Goal: Task Accomplishment & Management: Use online tool/utility

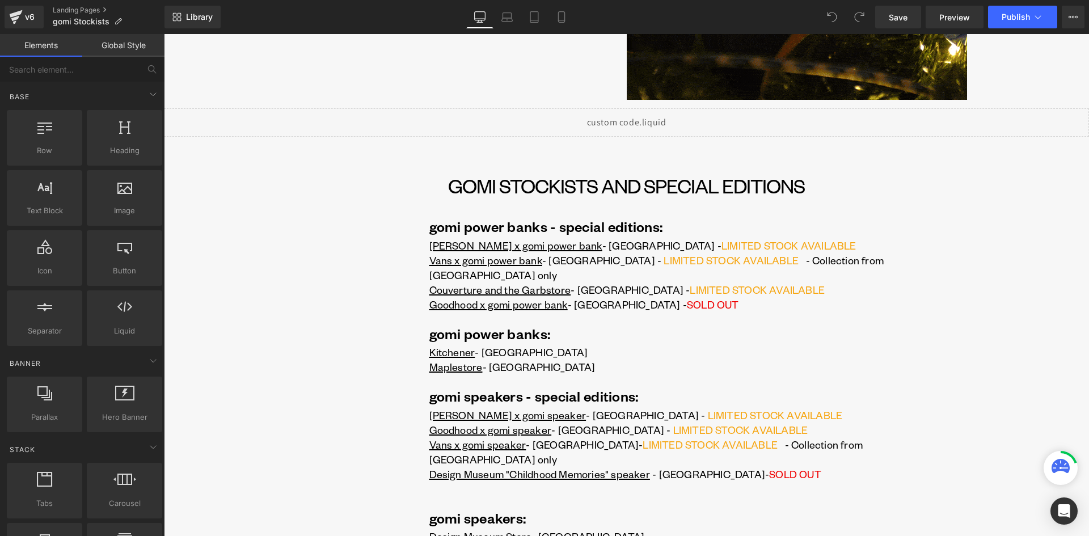
scroll to position [340, 0]
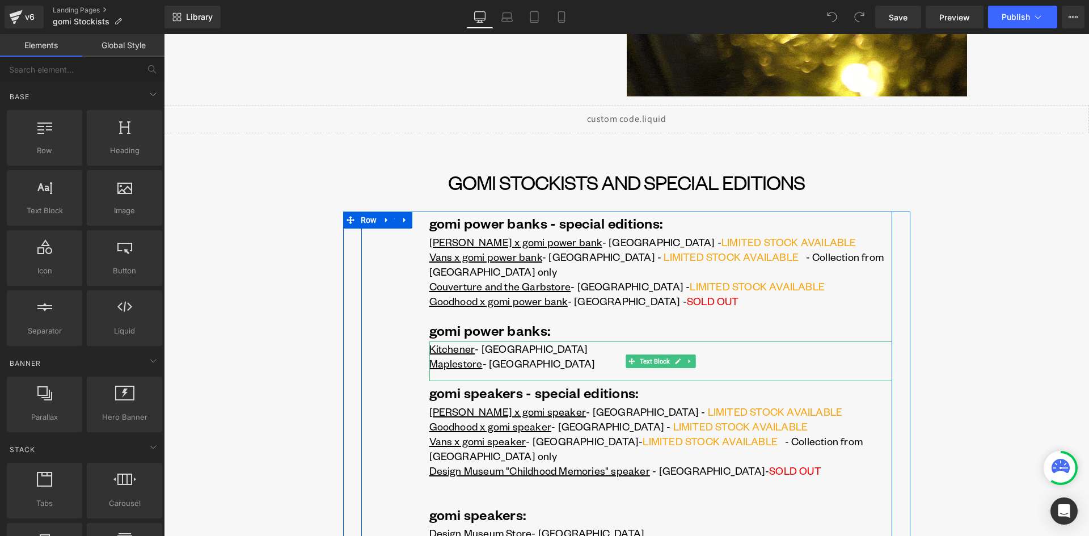
click at [527, 356] on p "Maplestore - [GEOGRAPHIC_DATA]" at bounding box center [660, 363] width 463 height 15
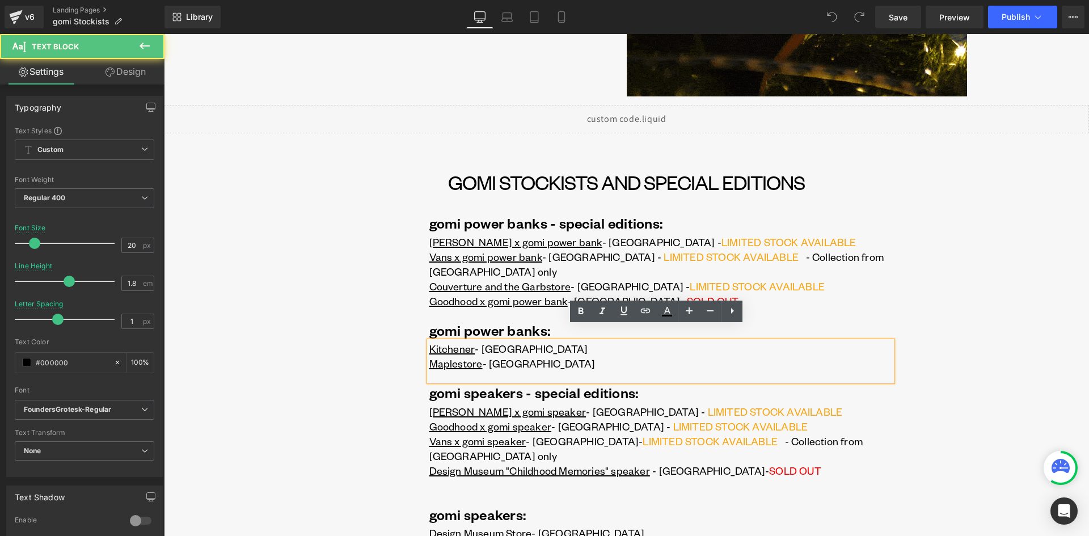
click at [539, 341] on p "Kitchener - [GEOGRAPHIC_DATA]" at bounding box center [660, 348] width 463 height 15
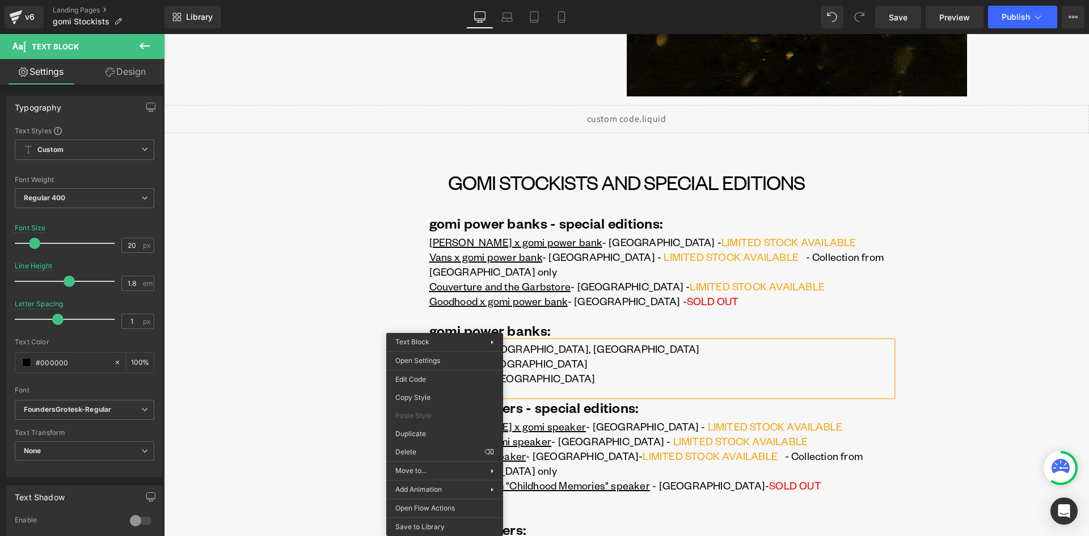
click at [376, 333] on div "gomi power banks - special editions: Text Block [PERSON_NAME] x gomi power bank…" at bounding box center [626, 443] width 531 height 463
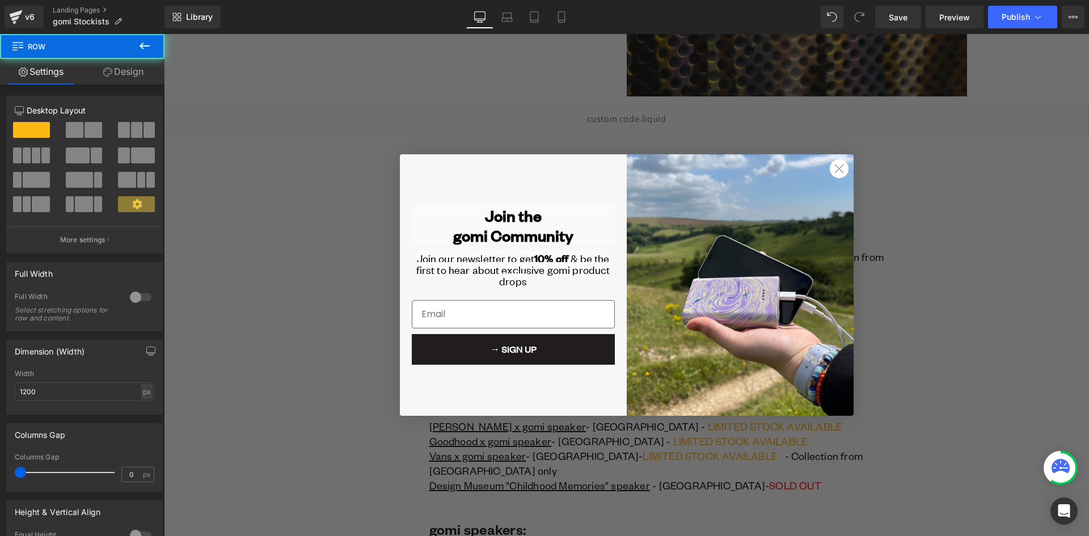
click at [439, 332] on div "→ SIGN UP" at bounding box center [513, 349] width 210 height 42
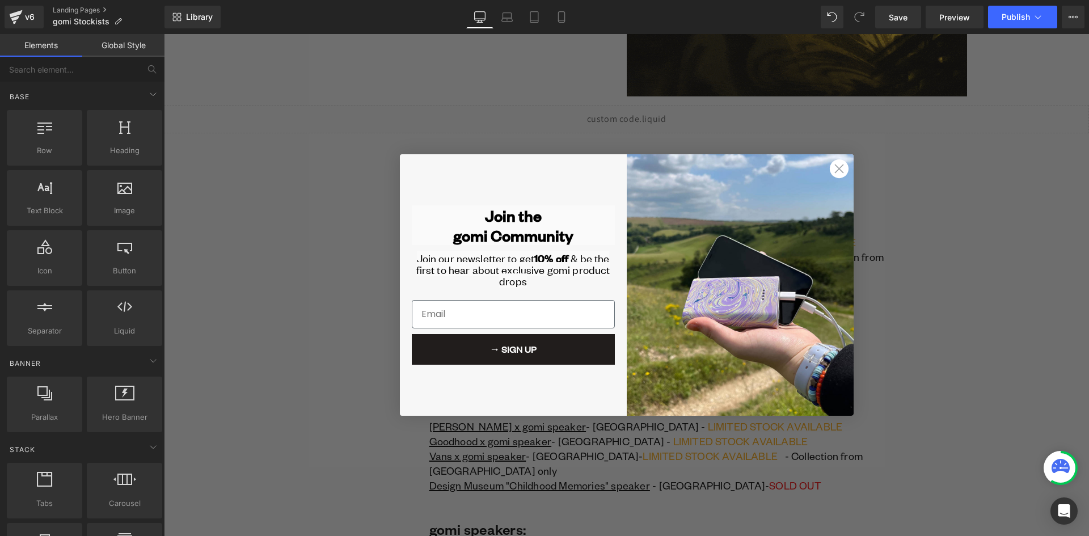
click at [830, 167] on circle "Close dialog" at bounding box center [838, 168] width 19 height 19
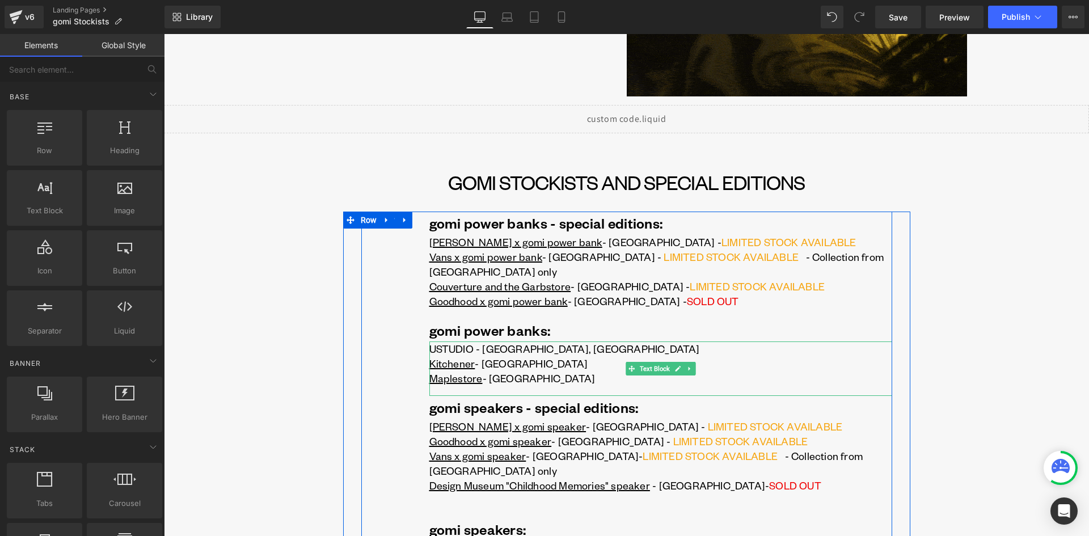
click at [449, 341] on p "USTUDIO - [GEOGRAPHIC_DATA], [GEOGRAPHIC_DATA] Kitchener - [GEOGRAPHIC_DATA]" at bounding box center [660, 355] width 463 height 29
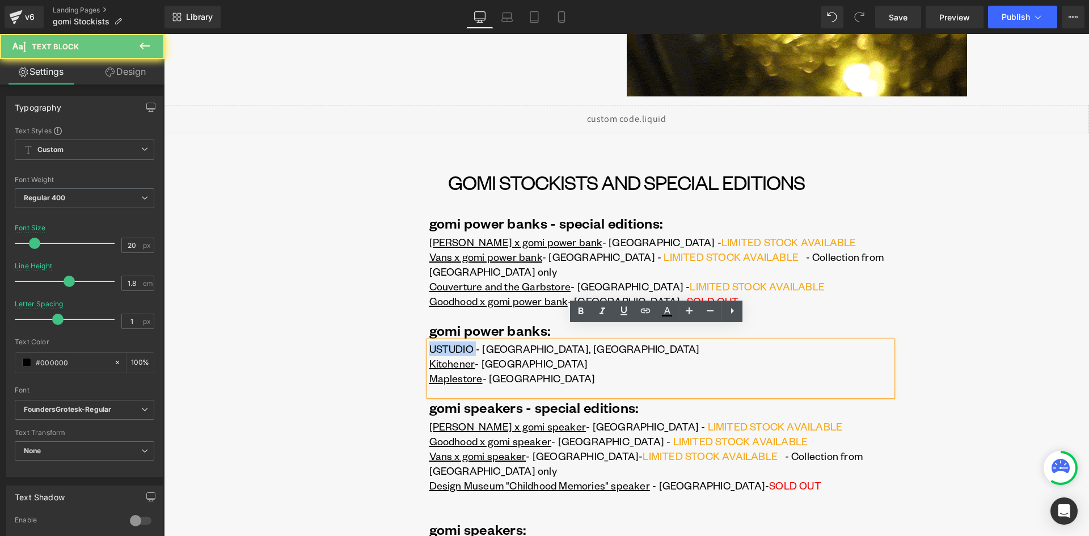
click at [448, 341] on p "USTUDIO - [GEOGRAPHIC_DATA], [GEOGRAPHIC_DATA] Kitchener - [GEOGRAPHIC_DATA]" at bounding box center [660, 355] width 463 height 29
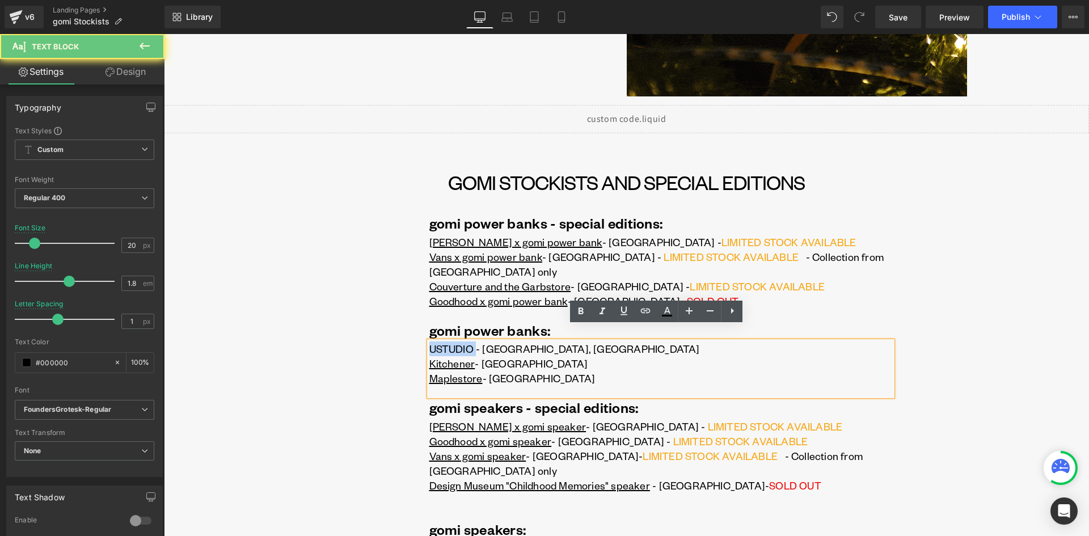
click at [466, 341] on p "USTUDIO - [GEOGRAPHIC_DATA], [GEOGRAPHIC_DATA] Kitchener - [GEOGRAPHIC_DATA]" at bounding box center [660, 355] width 463 height 29
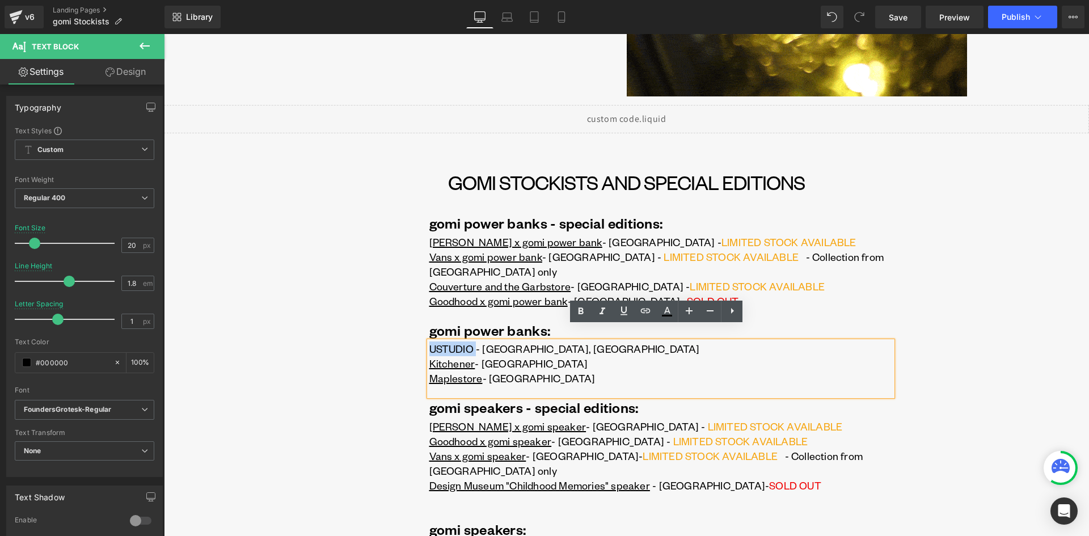
click at [468, 341] on p "USTUDIO - [GEOGRAPHIC_DATA], [GEOGRAPHIC_DATA] Kitchener - [GEOGRAPHIC_DATA]" at bounding box center [660, 355] width 463 height 29
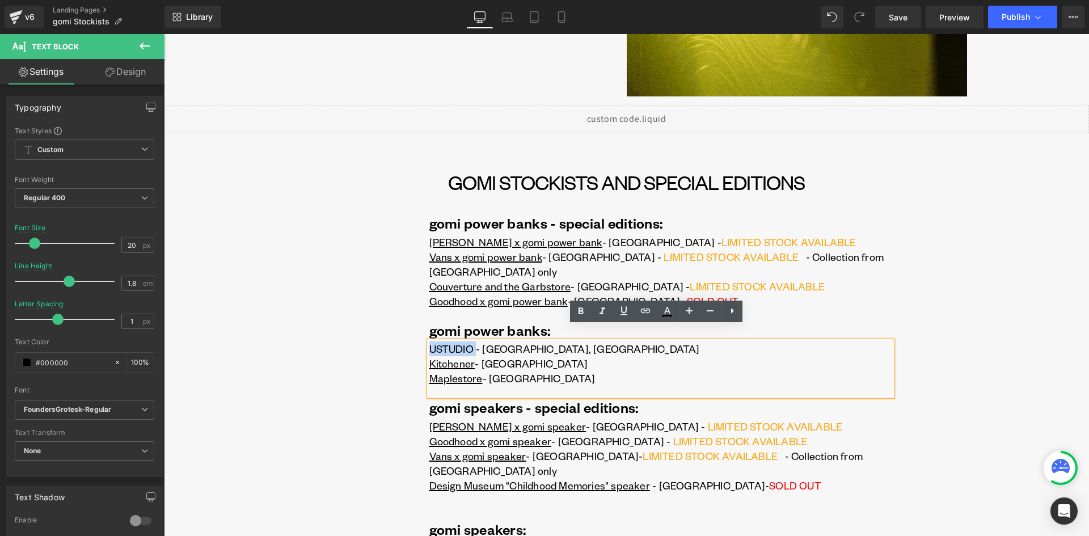
click at [439, 341] on p "USTUDIO - [GEOGRAPHIC_DATA], [GEOGRAPHIC_DATA] Kitchener - [GEOGRAPHIC_DATA]" at bounding box center [660, 355] width 463 height 29
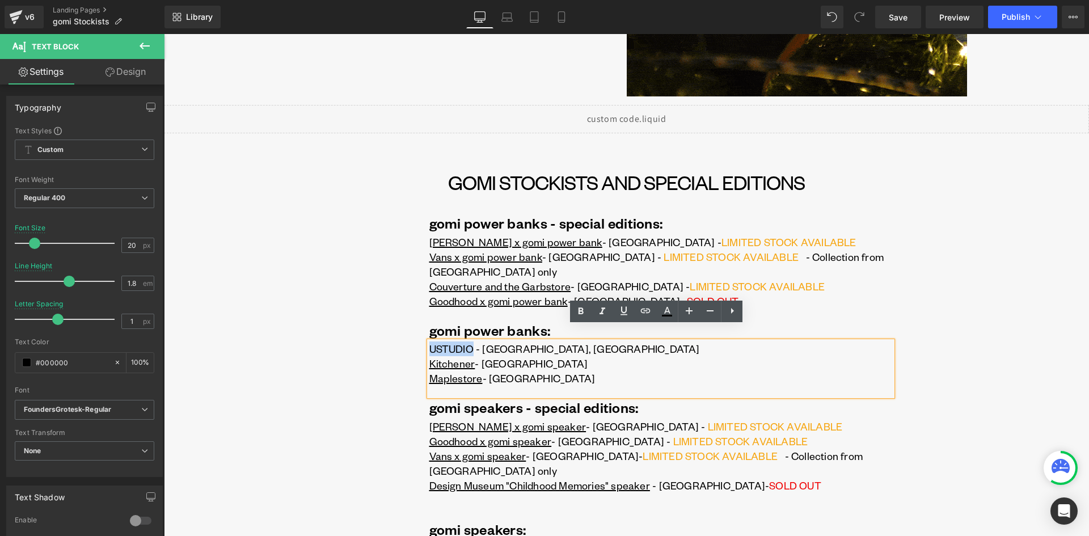
click at [447, 341] on p "USTUDIO - [GEOGRAPHIC_DATA], [GEOGRAPHIC_DATA] Kitchener - [GEOGRAPHIC_DATA]" at bounding box center [660, 355] width 463 height 29
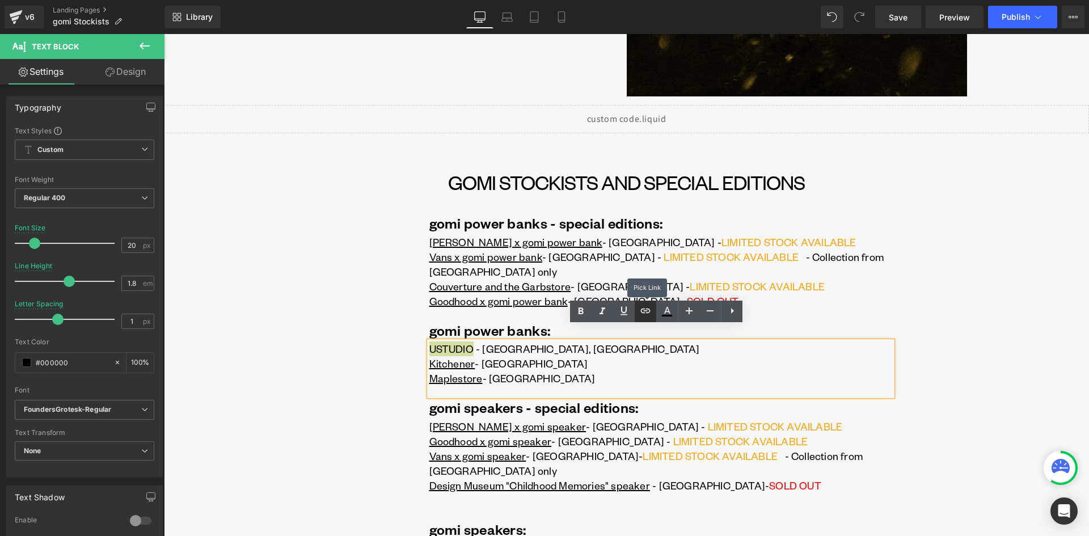
click at [641, 314] on icon at bounding box center [646, 311] width 14 height 14
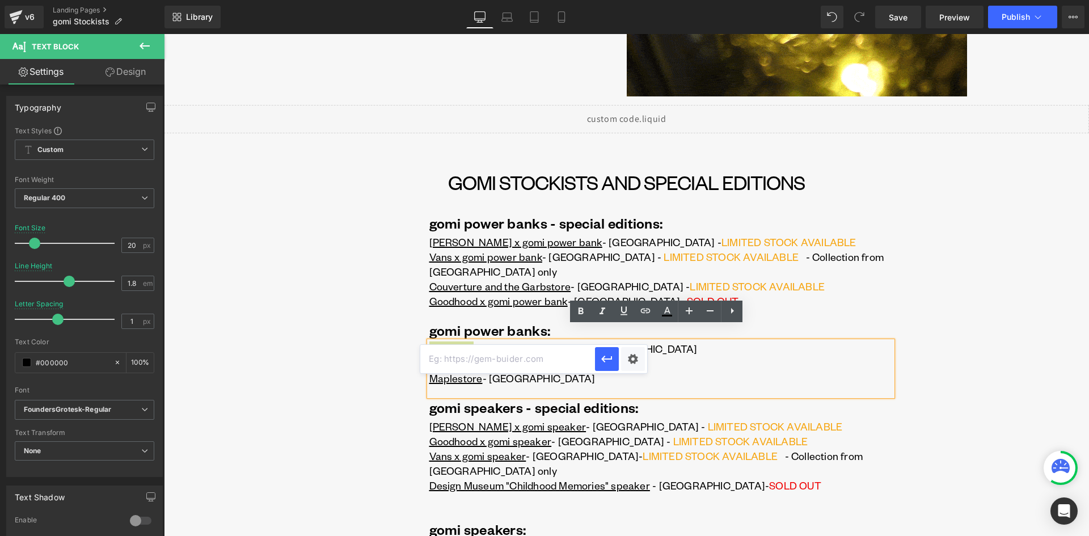
click at [537, 366] on input "text" at bounding box center [507, 359] width 175 height 28
paste input "[URL][DOMAIN_NAME]"
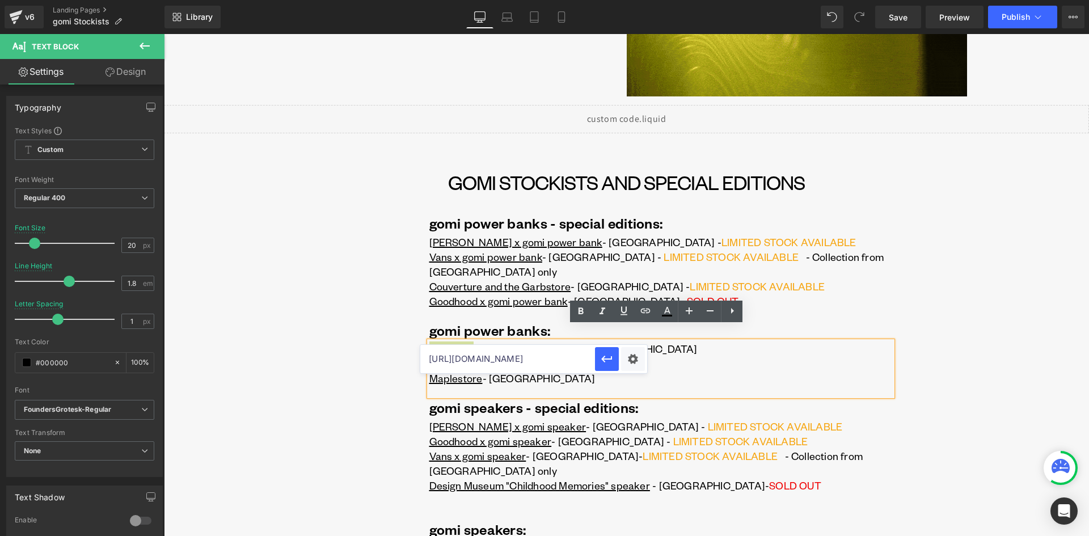
scroll to position [0, 49]
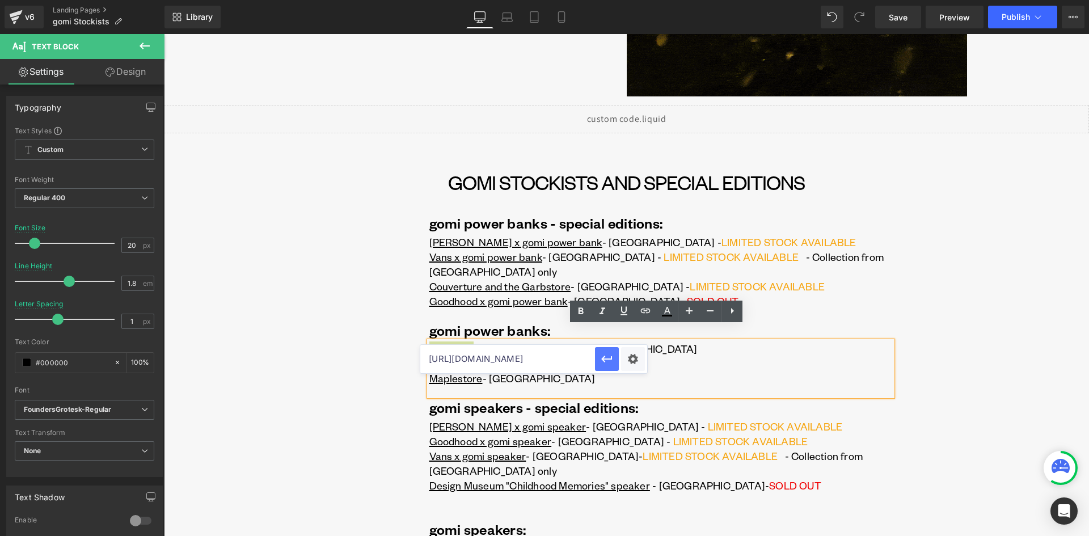
type input "[URL][DOMAIN_NAME]"
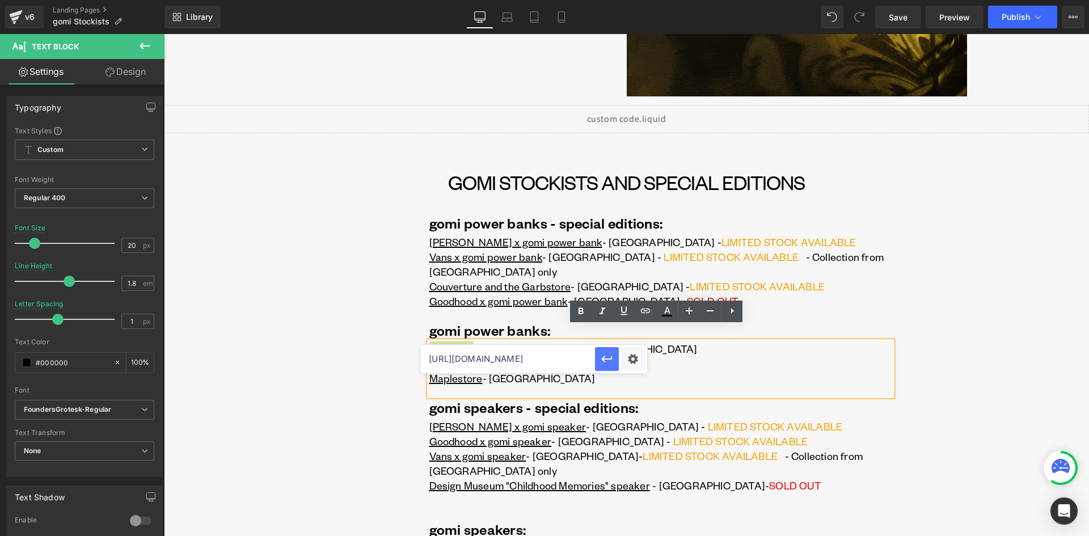
click at [608, 358] on icon "button" at bounding box center [607, 359] width 14 height 14
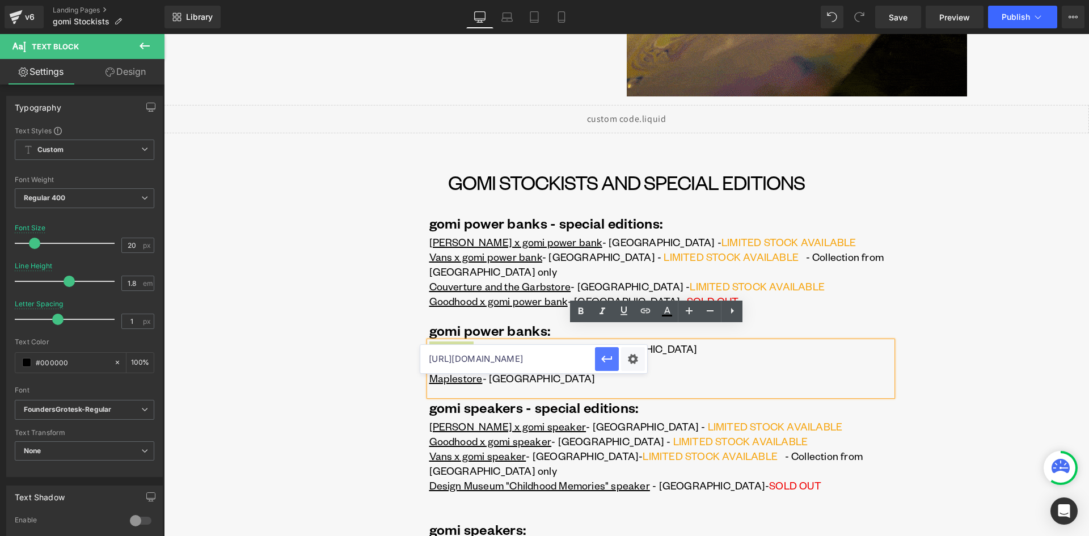
scroll to position [0, 0]
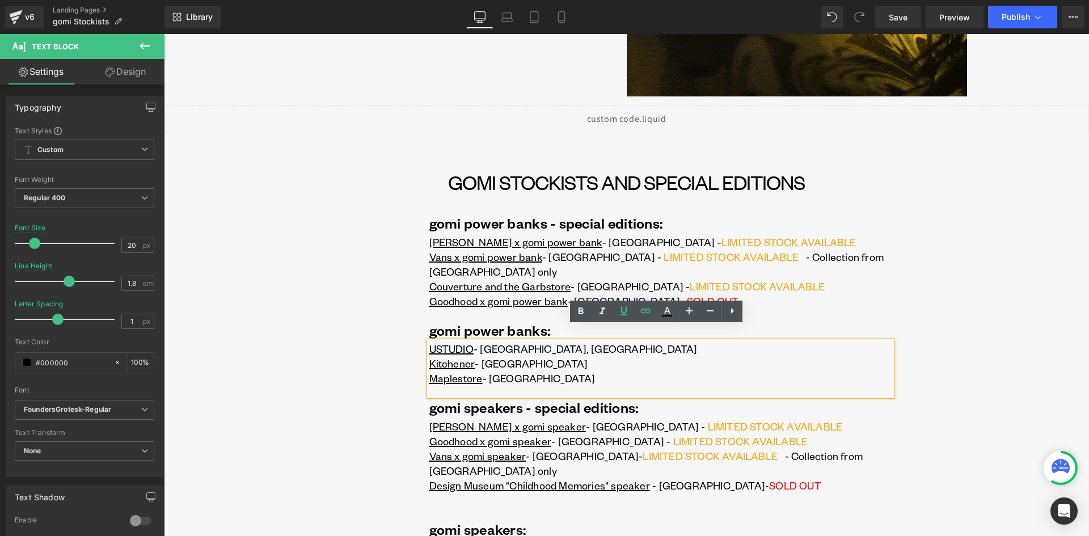
click at [361, 345] on div "gomi power banks - special editions: Text Block [PERSON_NAME] x gomi power bank…" at bounding box center [626, 443] width 531 height 463
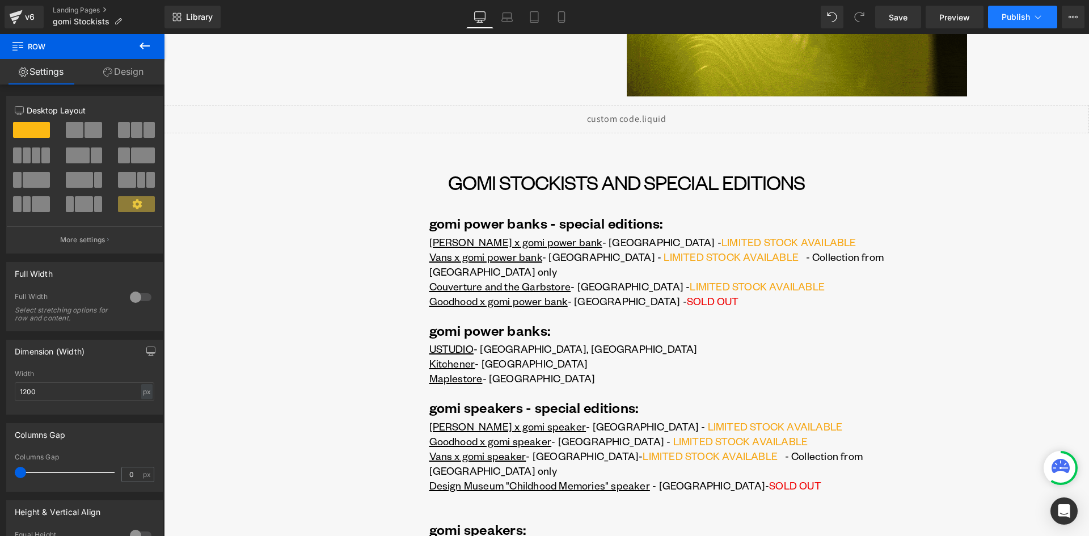
click at [1009, 17] on span "Publish" at bounding box center [1016, 16] width 28 height 9
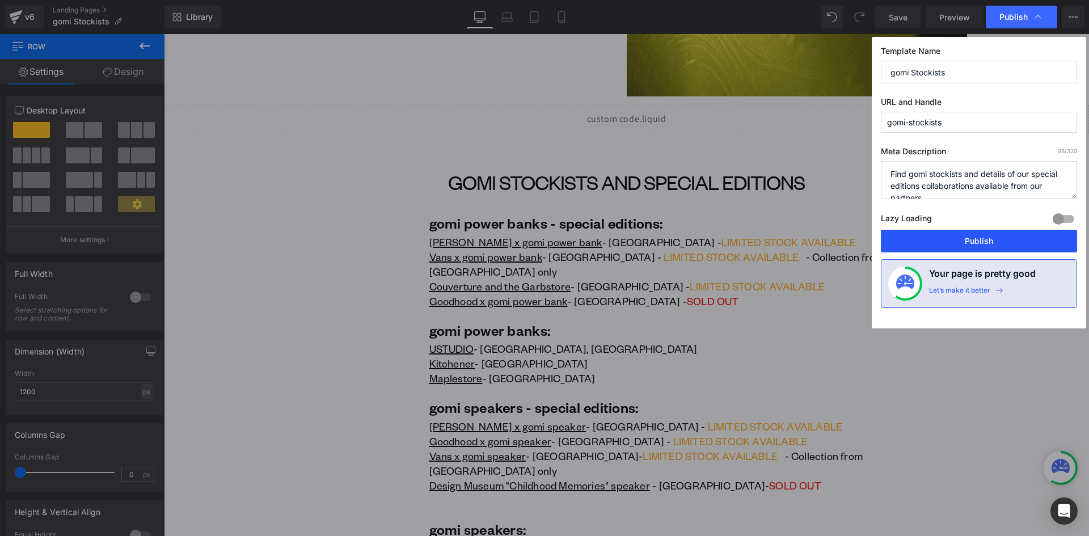
click at [966, 242] on button "Publish" at bounding box center [979, 241] width 196 height 23
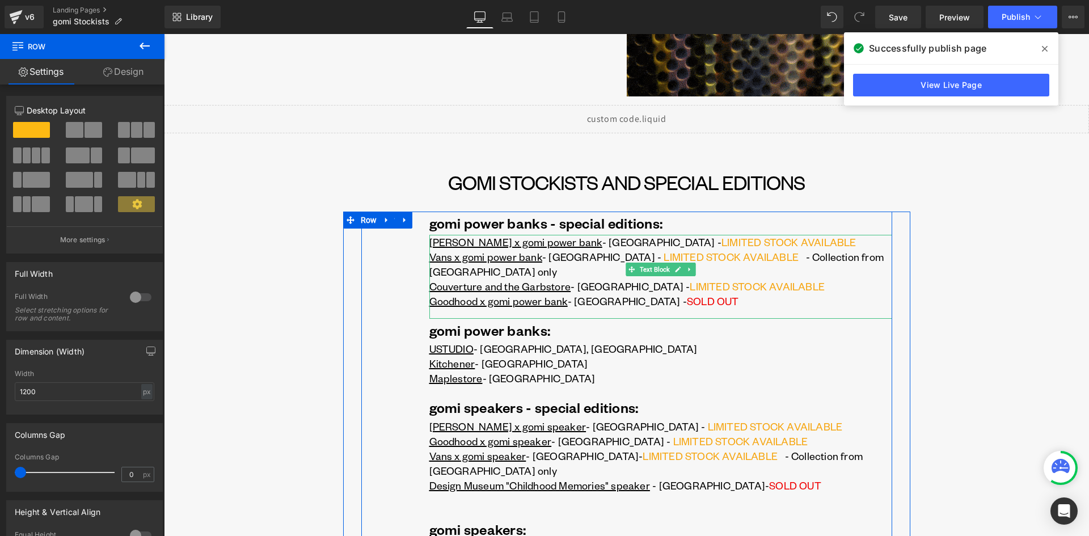
click at [726, 243] on span "LIMITED STOCK AVAILABLE" at bounding box center [788, 241] width 135 height 13
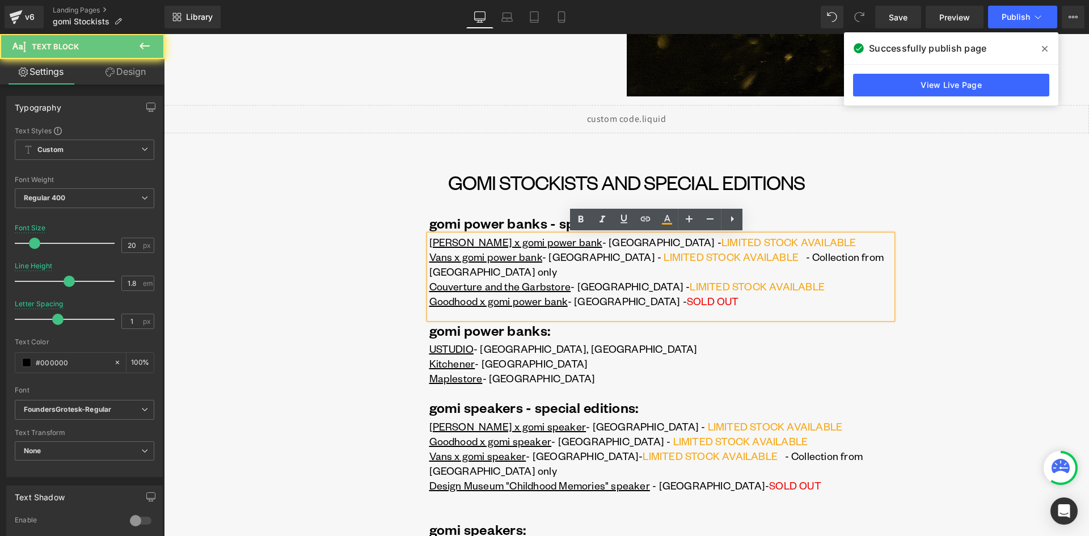
click at [738, 243] on p "[PERSON_NAME] x gomi power bank - UK - LIMITED STOCK AVAILABLE" at bounding box center [660, 242] width 463 height 15
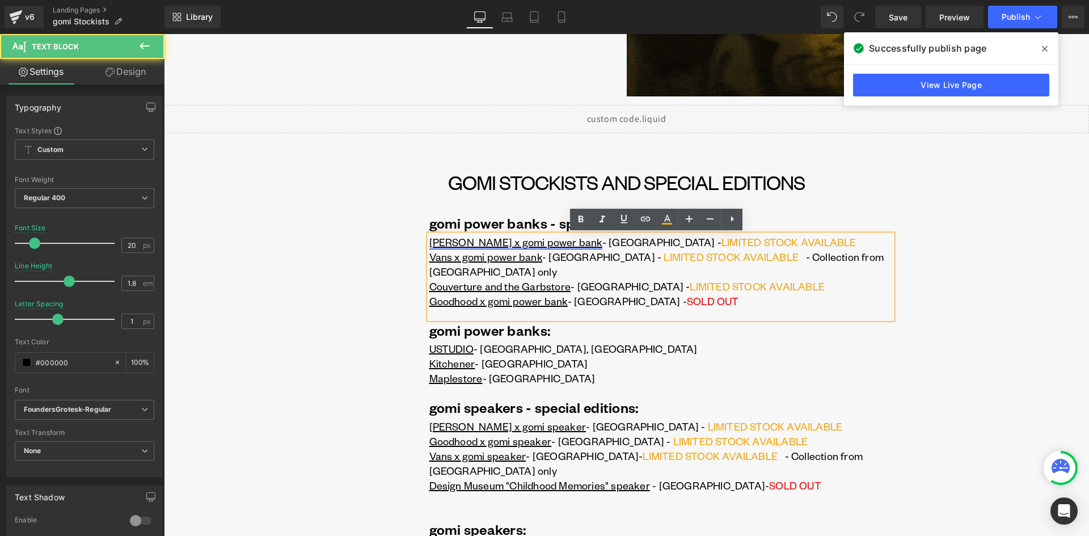
click at [429, 243] on u "[PERSON_NAME] x gomi power bank" at bounding box center [515, 241] width 173 height 13
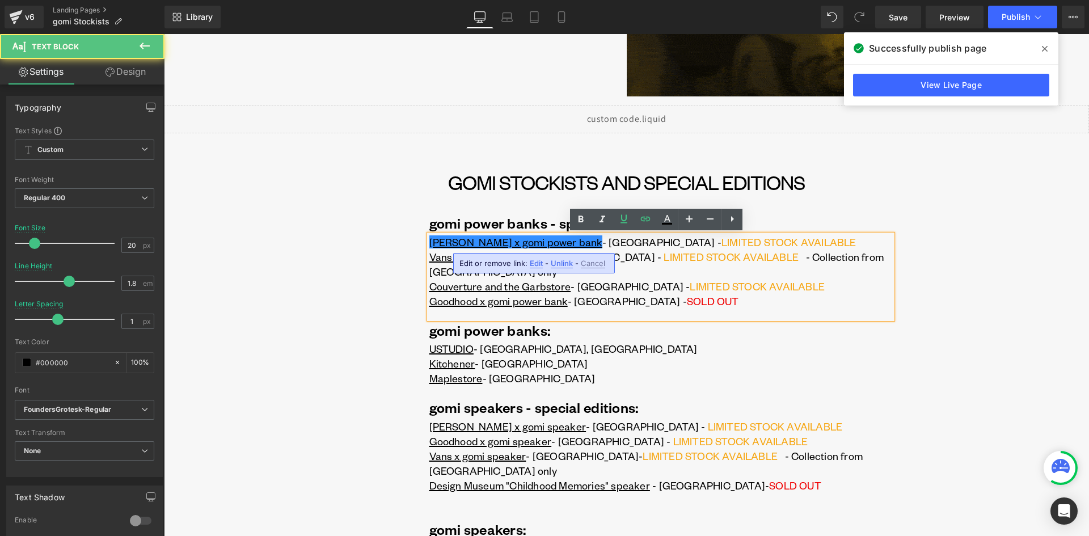
click at [736, 235] on div "[PERSON_NAME] x gomi power bank - UK - LIMITED STOCK AVAILABLE Vans x gomi powe…" at bounding box center [660, 277] width 463 height 84
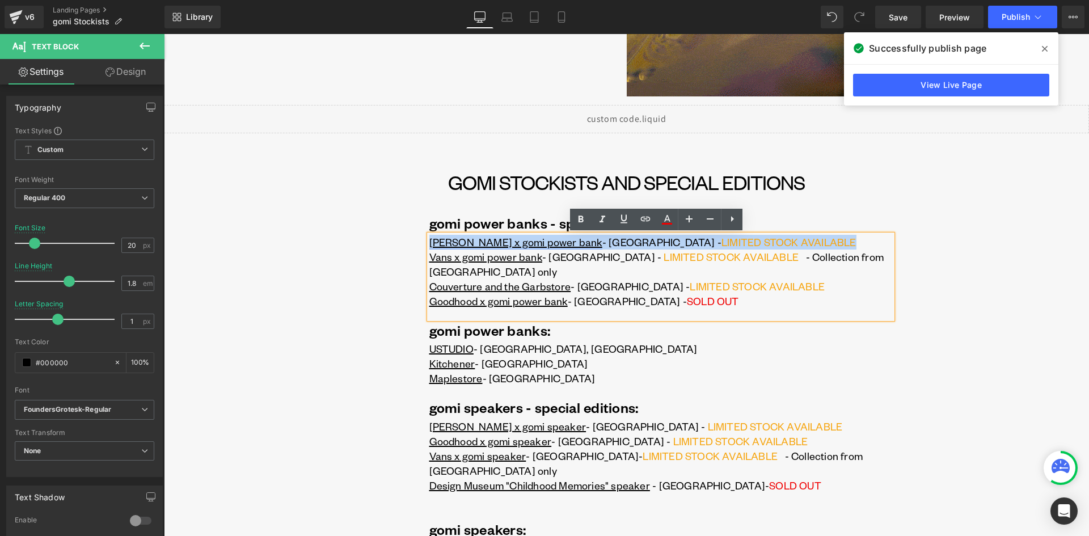
drag, startPoint x: 702, startPoint y: 244, endPoint x: 426, endPoint y: 240, distance: 275.7
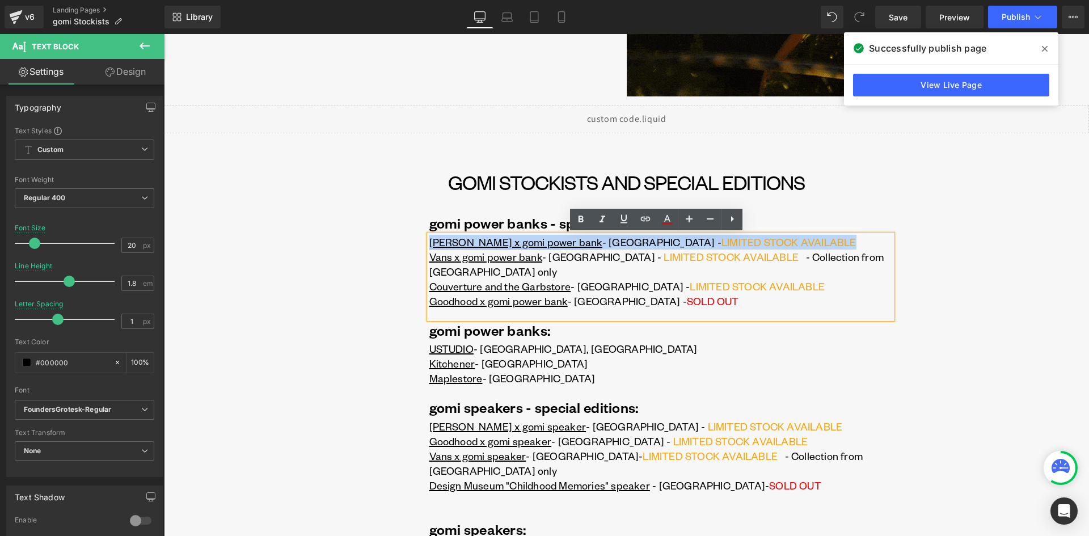
click at [429, 240] on p "[PERSON_NAME] x gomi power bank - UK - LIMITED STOCK AVAILABLE" at bounding box center [660, 242] width 463 height 15
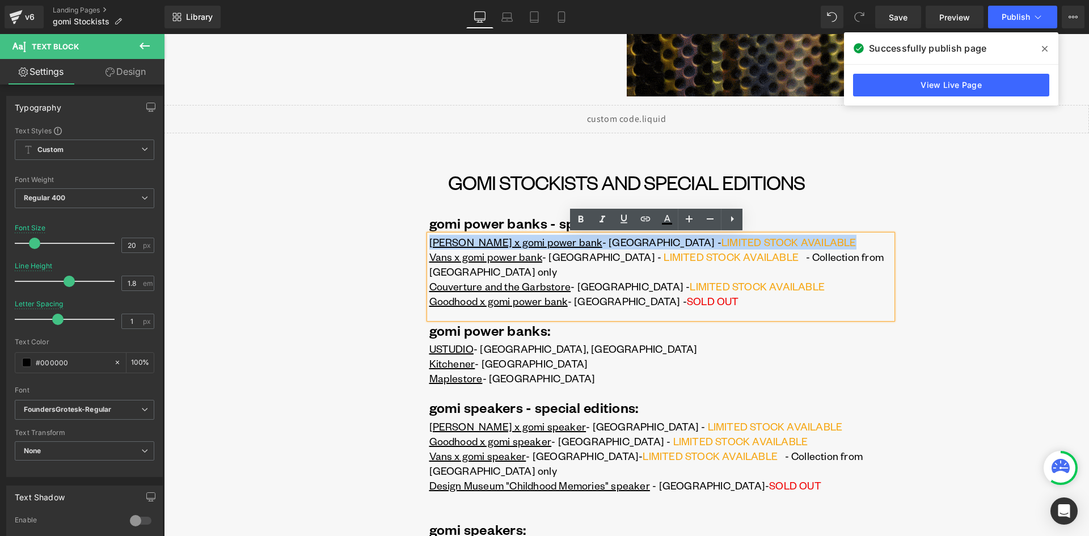
copy p "[PERSON_NAME] x gomi power bank - UK - LIMITED STOCK AVAILABLE"
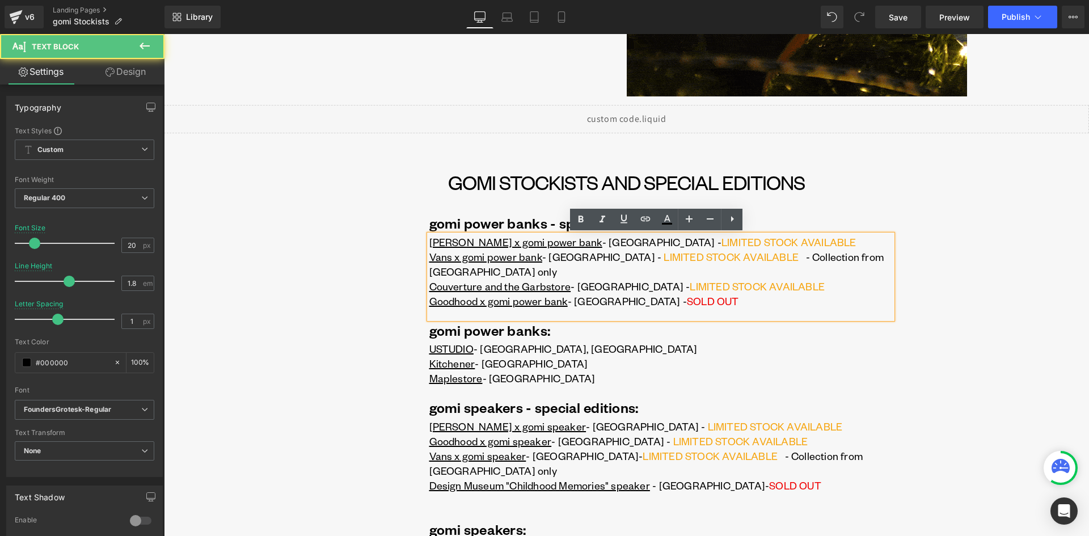
click at [657, 294] on p "Goodhood x gomi power bank - UK - SOLD OUT" at bounding box center [660, 301] width 463 height 15
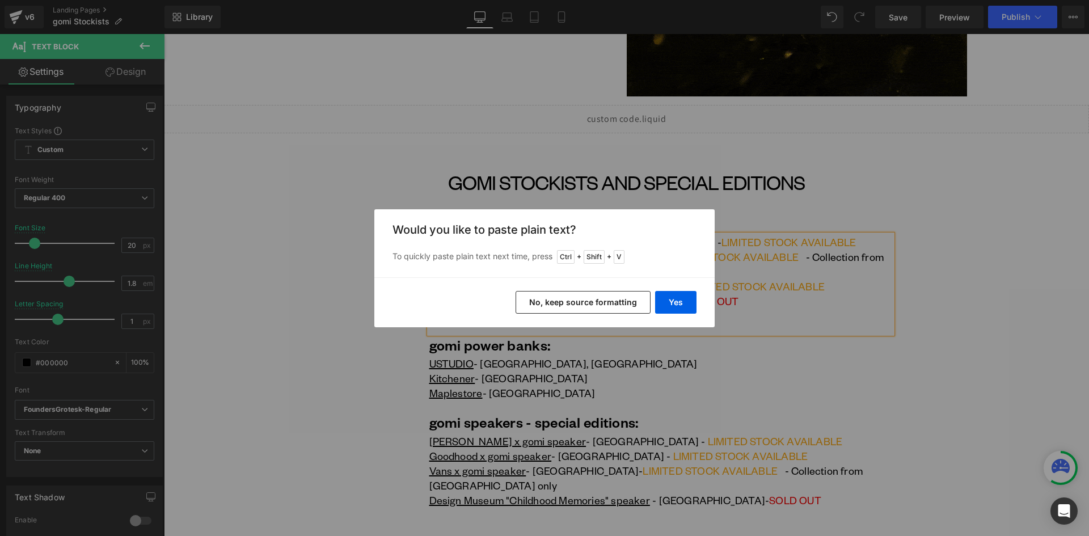
click at [613, 303] on button "No, keep source formatting" at bounding box center [583, 302] width 135 height 23
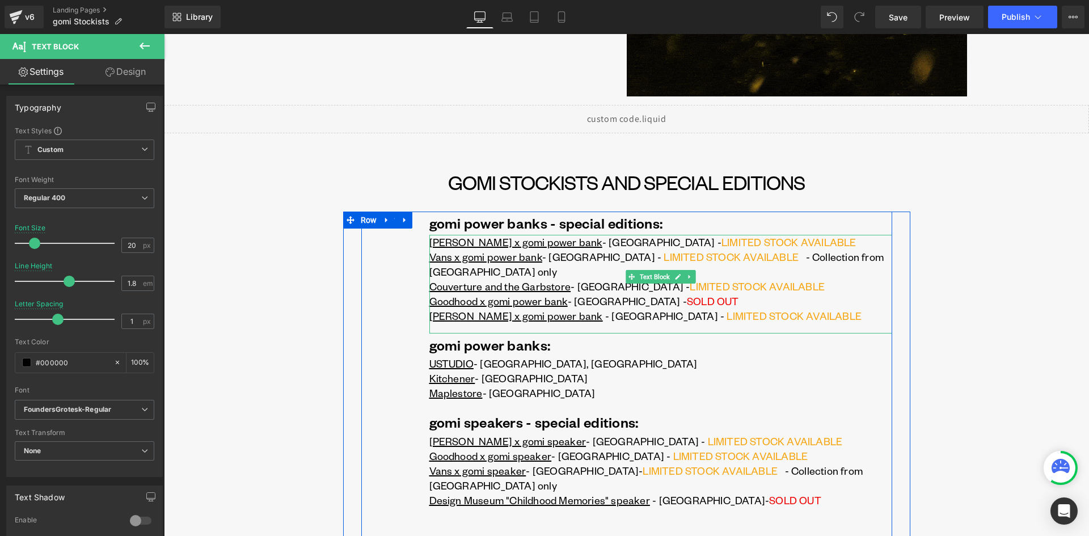
click at [646, 294] on p "Goodhood x gomi power bank - UK - SOLD OUT [PERSON_NAME] x gomi power bank - UK…" at bounding box center [660, 308] width 463 height 29
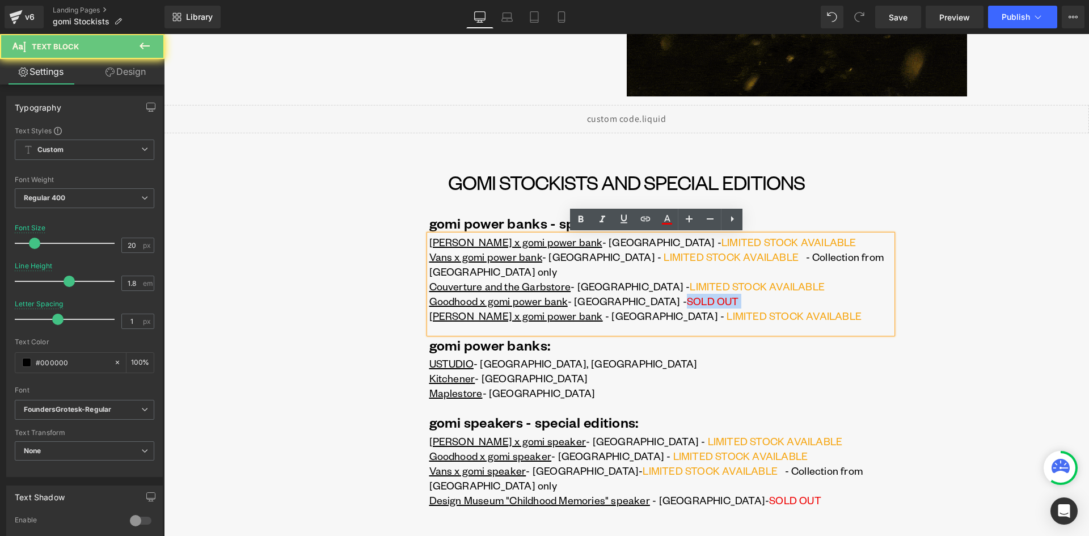
drag, startPoint x: 645, startPoint y: 288, endPoint x: 637, endPoint y: 287, distance: 8.6
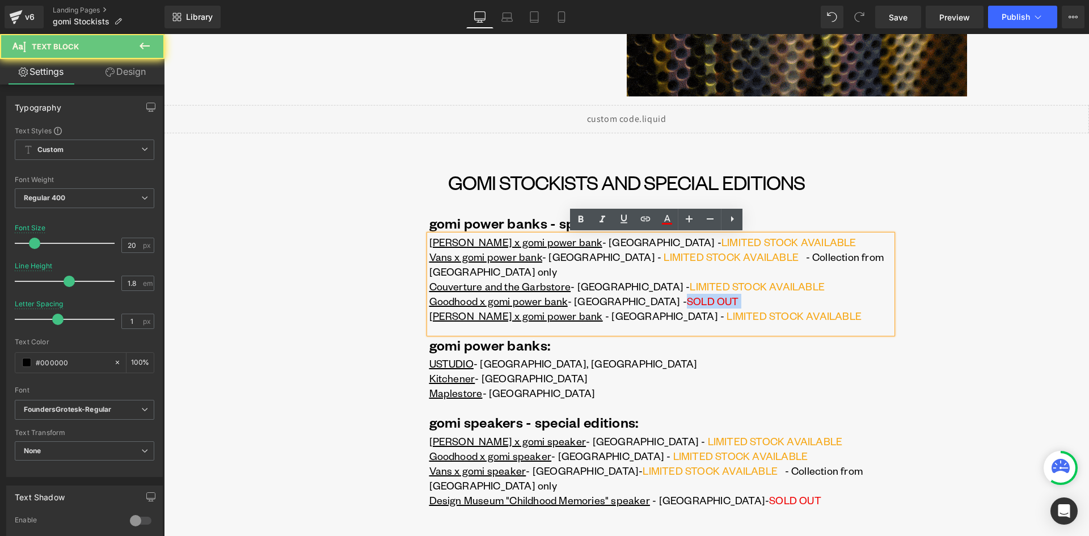
click at [637, 294] on p "Goodhood x gomi power bank - UK - SOLD OUT [PERSON_NAME] x gomi power bank - UK…" at bounding box center [660, 308] width 463 height 29
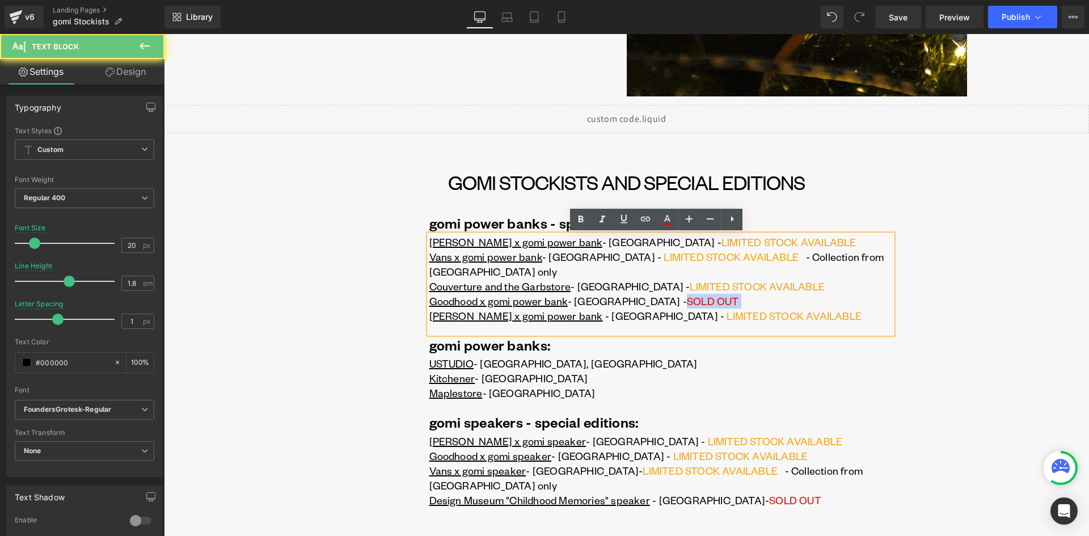
click at [687, 294] on span "SOLD OUT" at bounding box center [713, 300] width 52 height 13
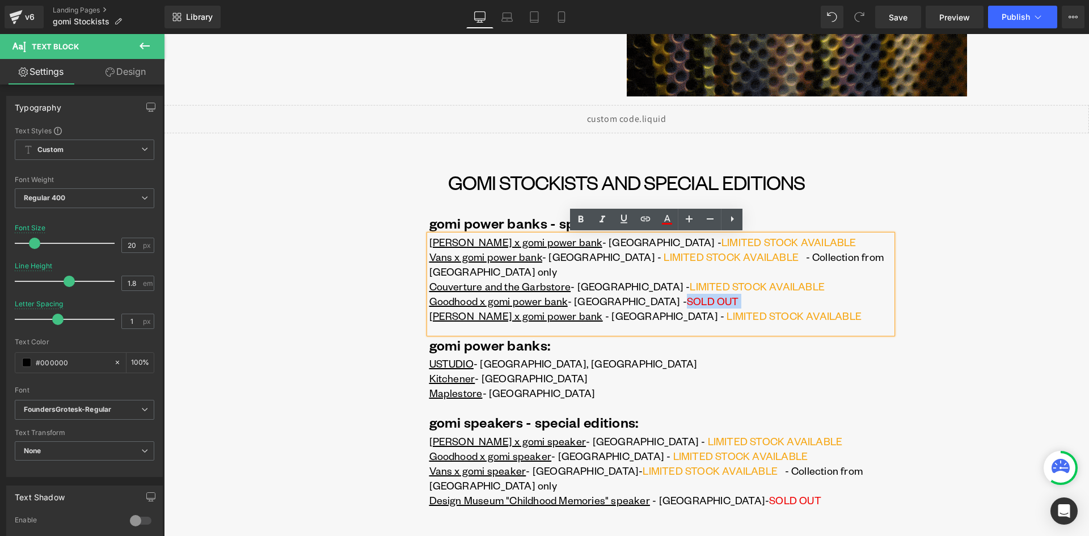
copy span "SOLD OUT"
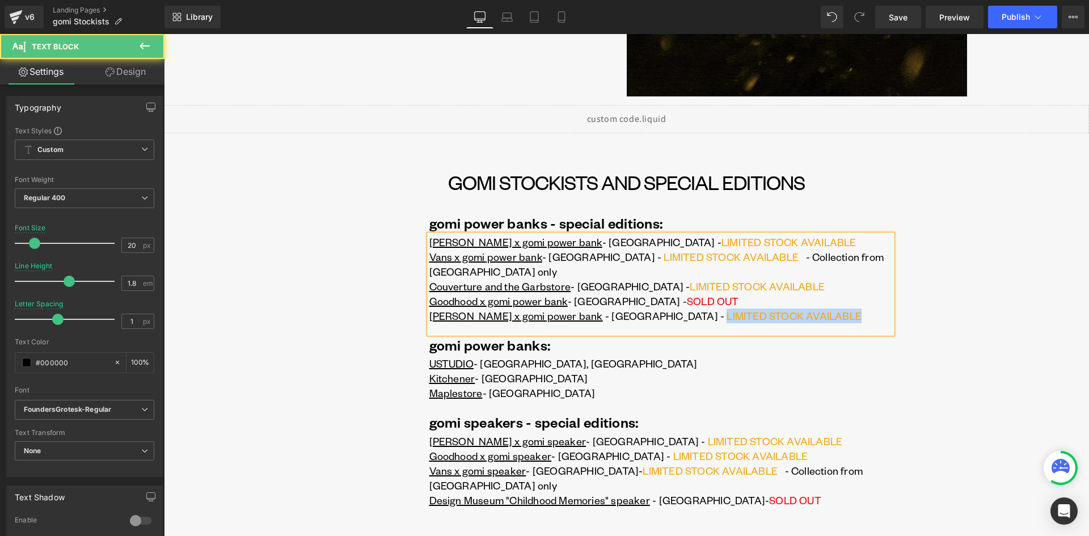
drag, startPoint x: 593, startPoint y: 303, endPoint x: 729, endPoint y: 302, distance: 136.1
click at [729, 302] on p "Goodhood x gomi power bank - UK - SOLD OUT [PERSON_NAME] x gomi power bank - UK…" at bounding box center [660, 308] width 463 height 29
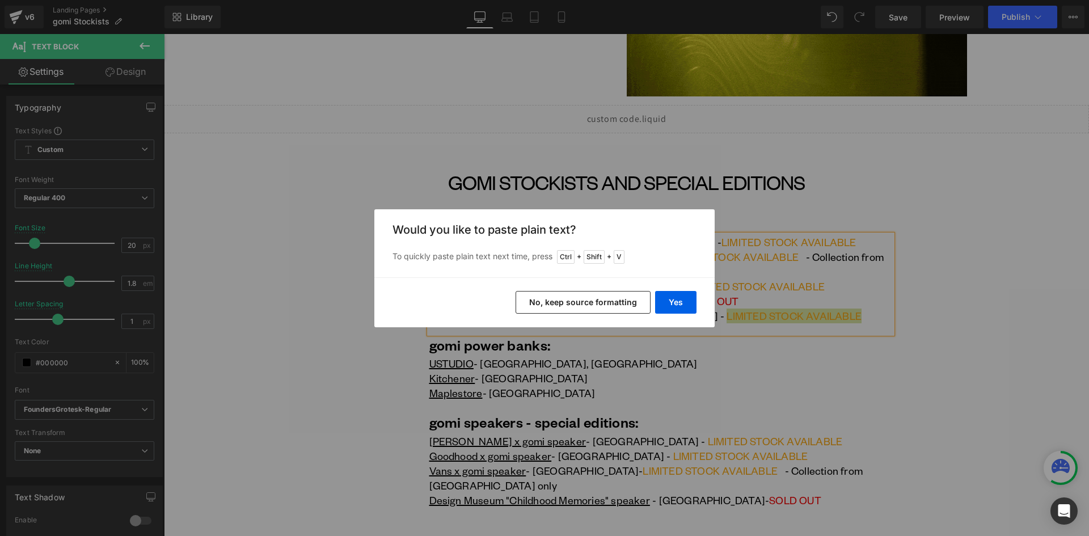
click at [597, 301] on button "No, keep source formatting" at bounding box center [583, 302] width 135 height 23
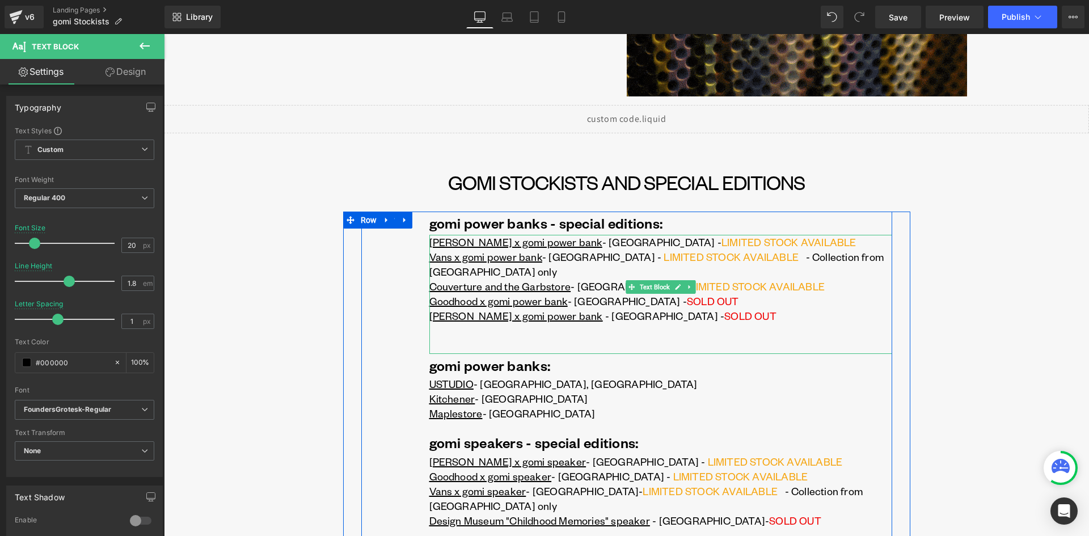
click at [712, 294] on p "Goodhood x gomi power bank - UK - SOLD OUT [PERSON_NAME] x gomi power bank - UK…" at bounding box center [660, 308] width 463 height 29
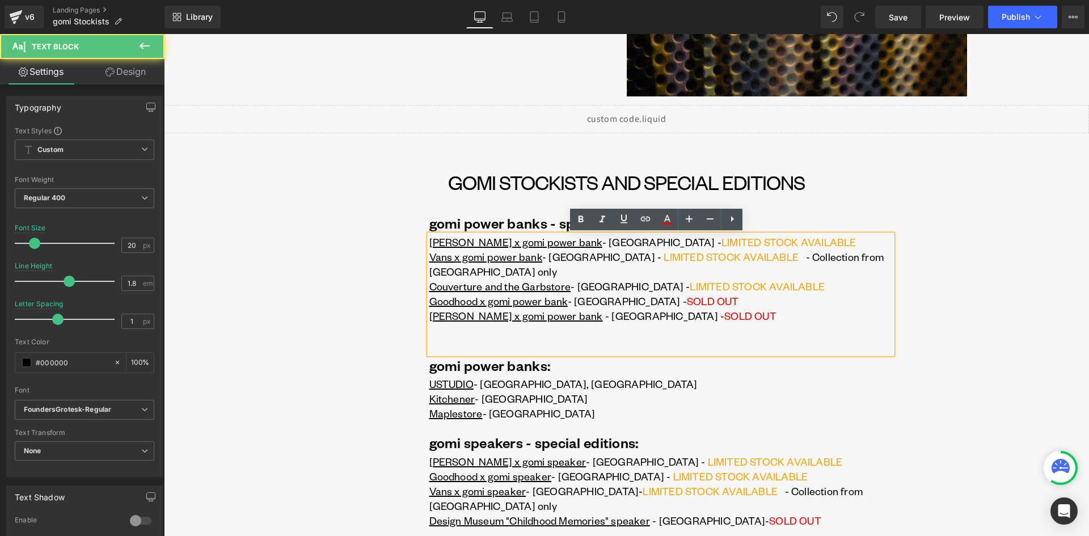
click at [695, 306] on p "Goodhood x gomi power bank - UK - SOLD OUT [PERSON_NAME] x gomi power bank - UK…" at bounding box center [660, 308] width 463 height 29
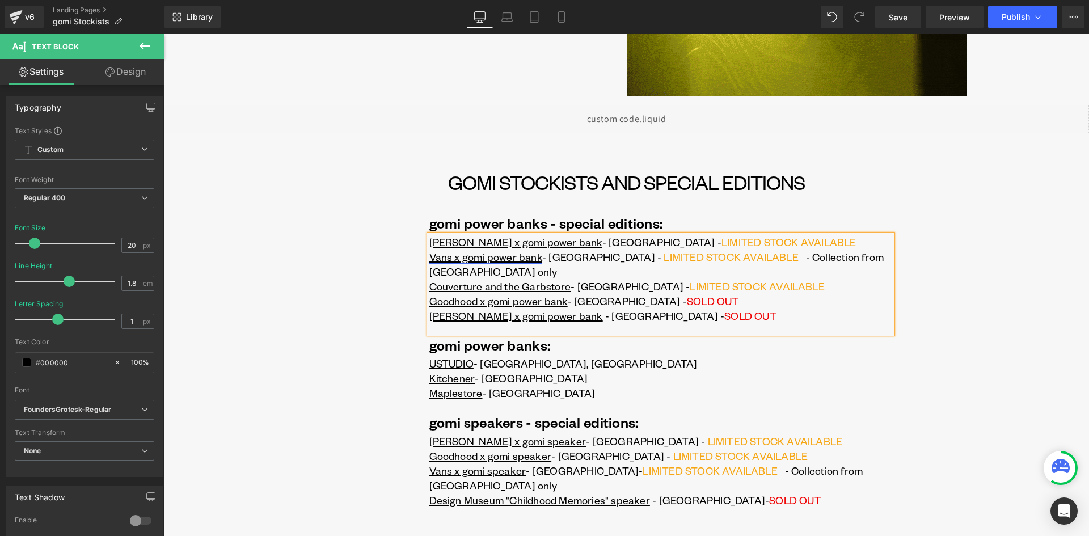
click at [456, 256] on link "Vans x gomi power bank" at bounding box center [485, 256] width 113 height 13
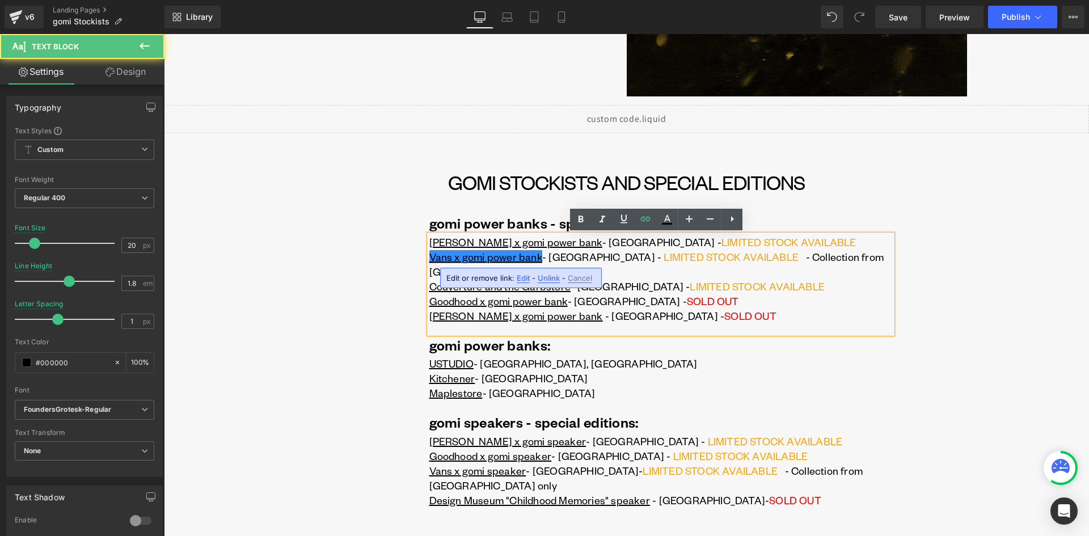
click at [519, 278] on span "Edit" at bounding box center [523, 278] width 13 height 10
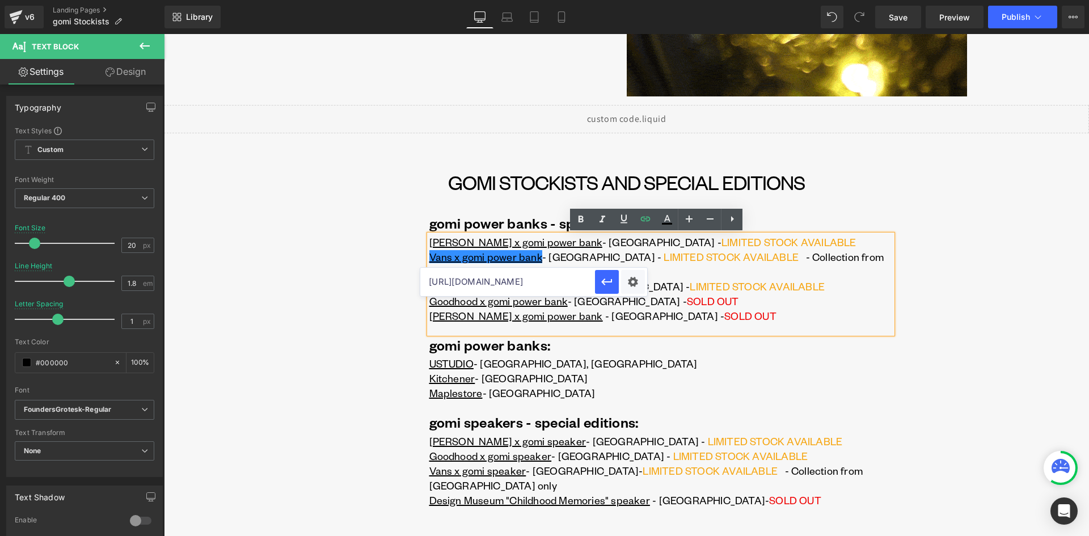
click at [546, 283] on input "[URL][DOMAIN_NAME]" at bounding box center [507, 282] width 175 height 28
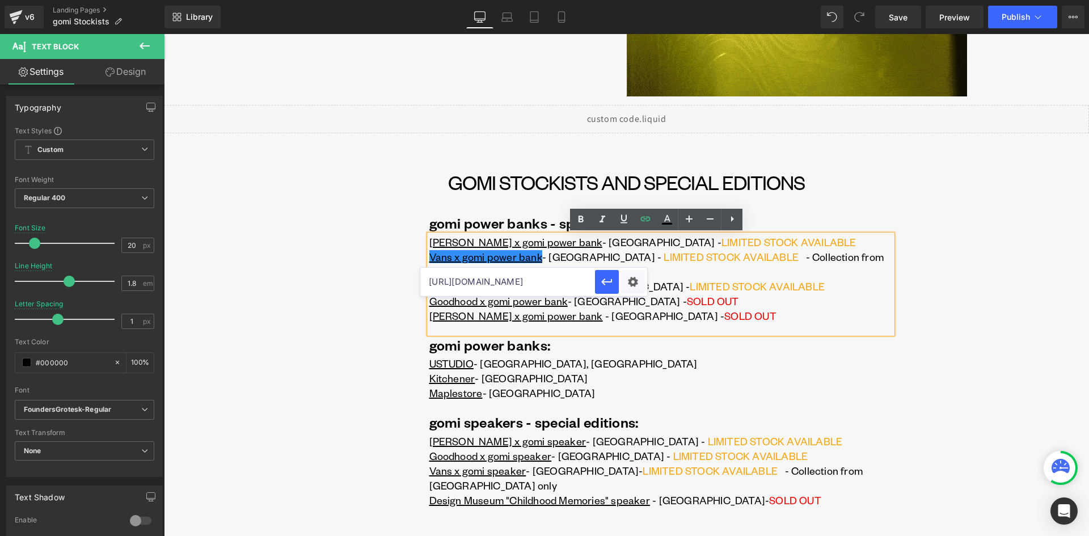
paste input "m/en-gb/search?q=gomi"
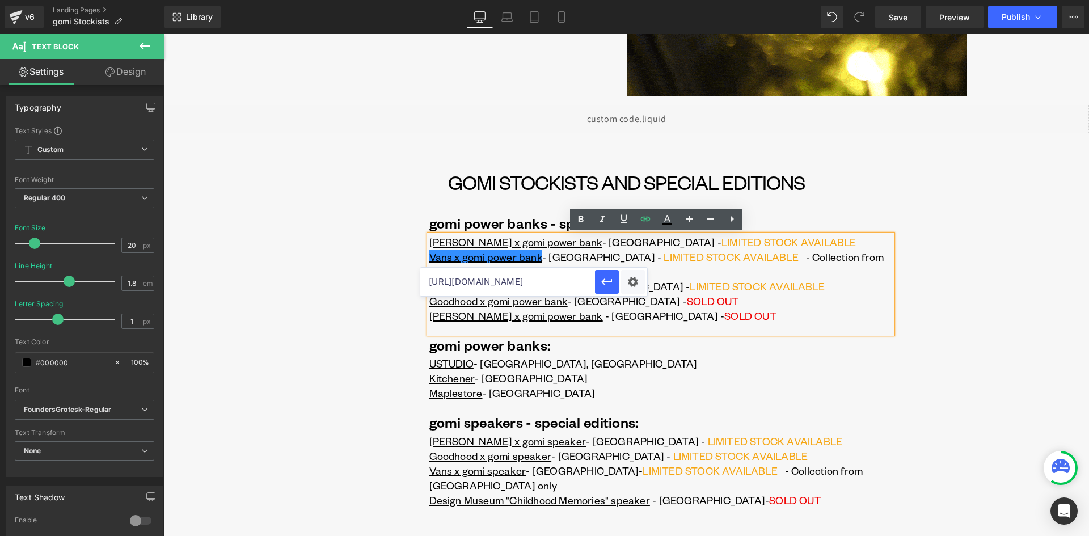
scroll to position [0, 33]
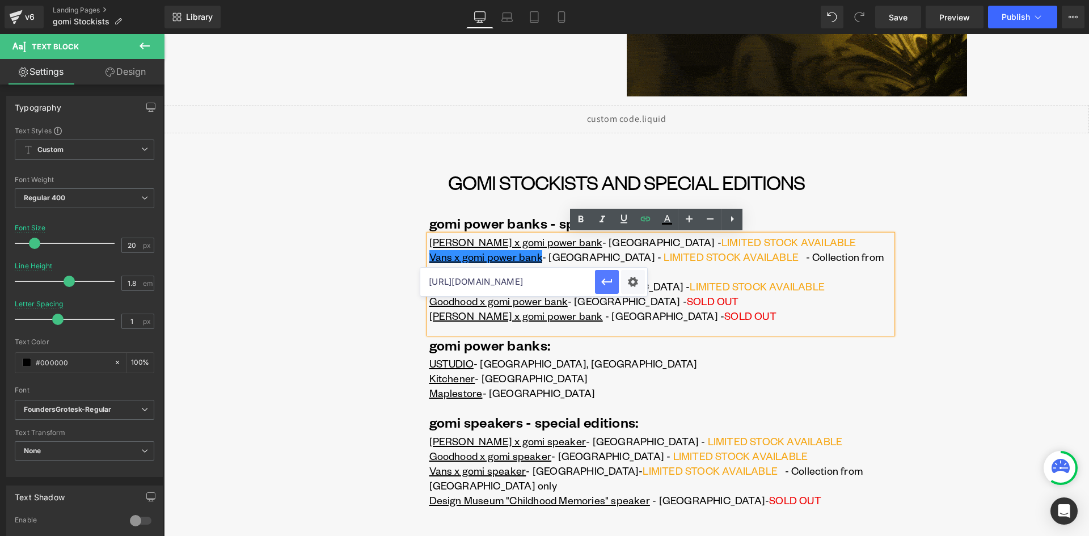
click at [605, 285] on icon "button" at bounding box center [607, 282] width 14 height 14
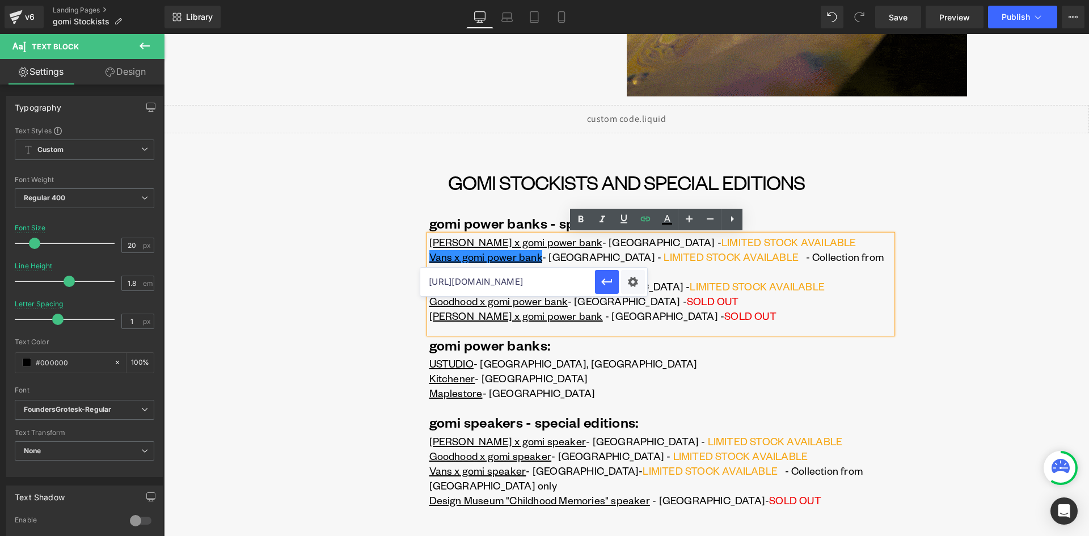
scroll to position [0, 0]
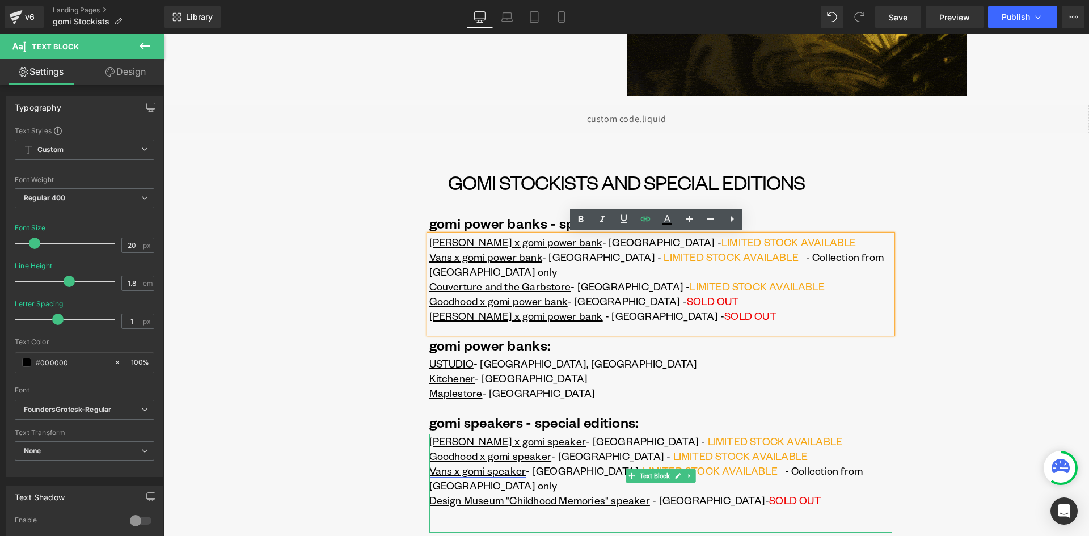
click at [489, 464] on link "Vans x gomi speaker" at bounding box center [477, 470] width 97 height 13
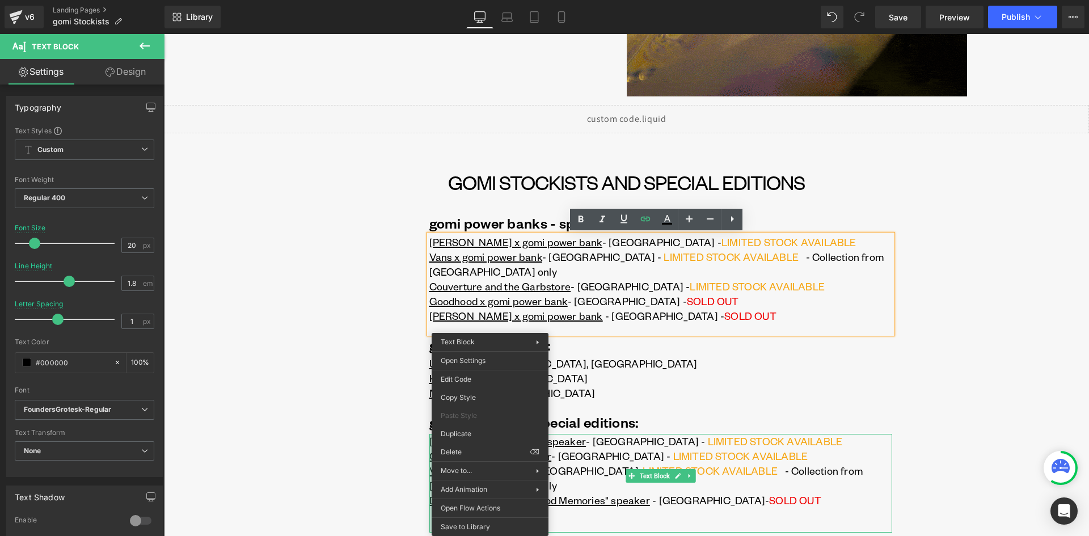
click at [377, 448] on div "gomi power banks - special editions: Text Block [PERSON_NAME] x gomi power bank…" at bounding box center [626, 451] width 531 height 478
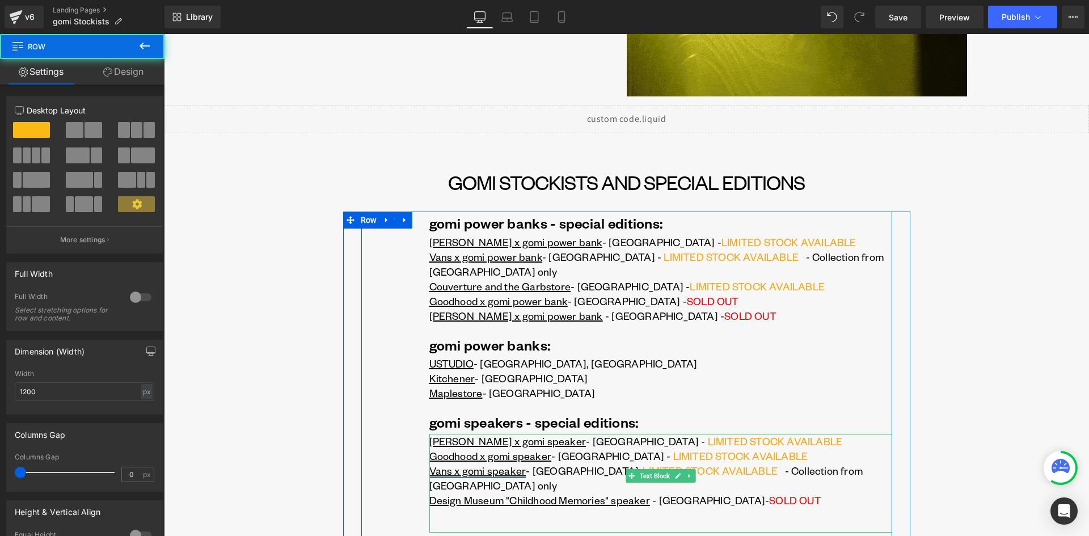
click at [518, 464] on link "Vans x gomi speaker" at bounding box center [477, 470] width 97 height 13
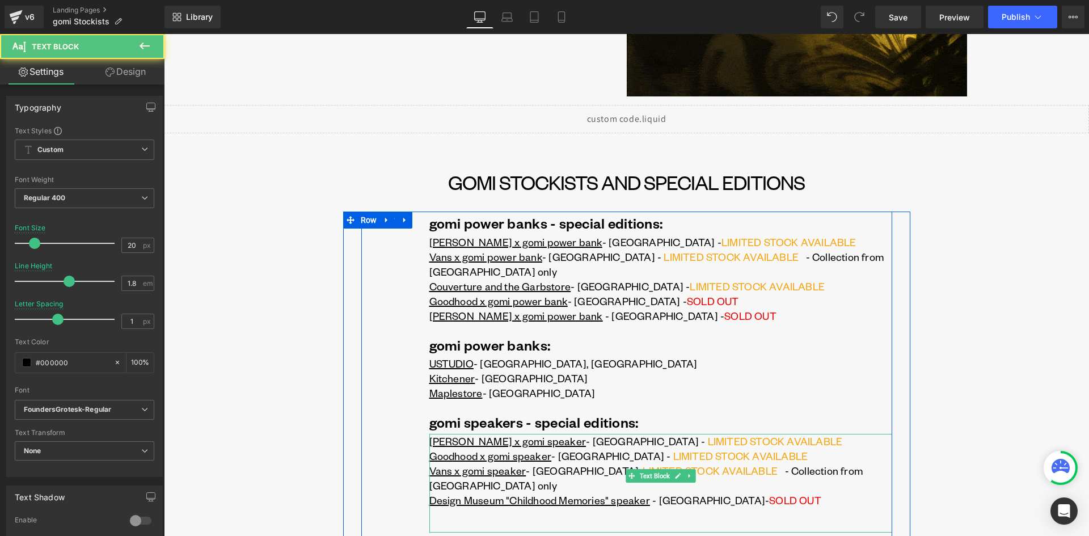
click at [643, 464] on span "LIMITED STOCK AVAILABLE" at bounding box center [710, 470] width 135 height 13
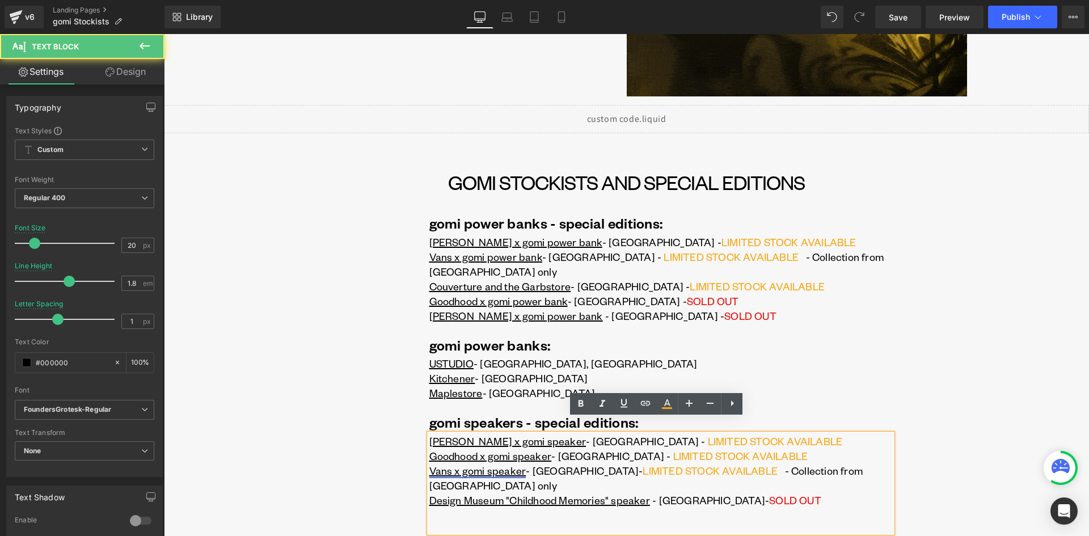
click at [502, 464] on link "Vans x gomi speaker" at bounding box center [477, 470] width 97 height 13
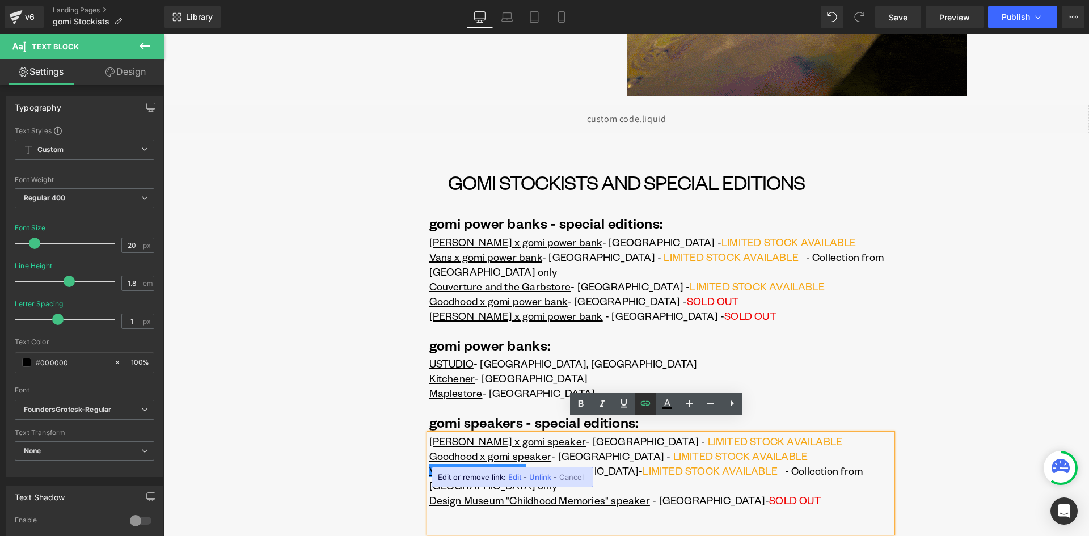
click at [643, 402] on icon at bounding box center [646, 403] width 14 height 14
click at [553, 482] on input "[URL][DOMAIN_NAME]" at bounding box center [507, 481] width 175 height 28
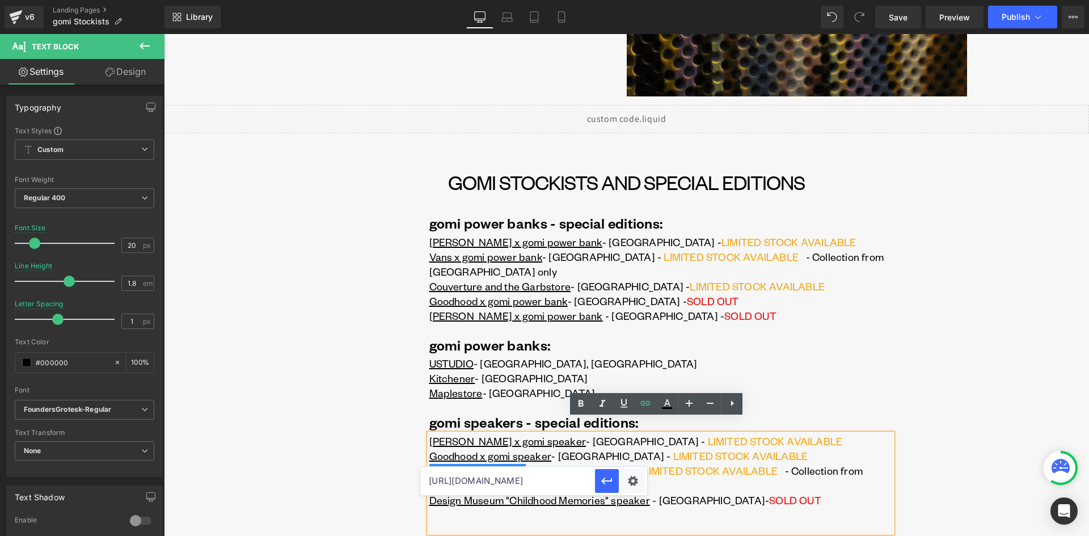
paste input "m/en-gb/search?q=gomi"
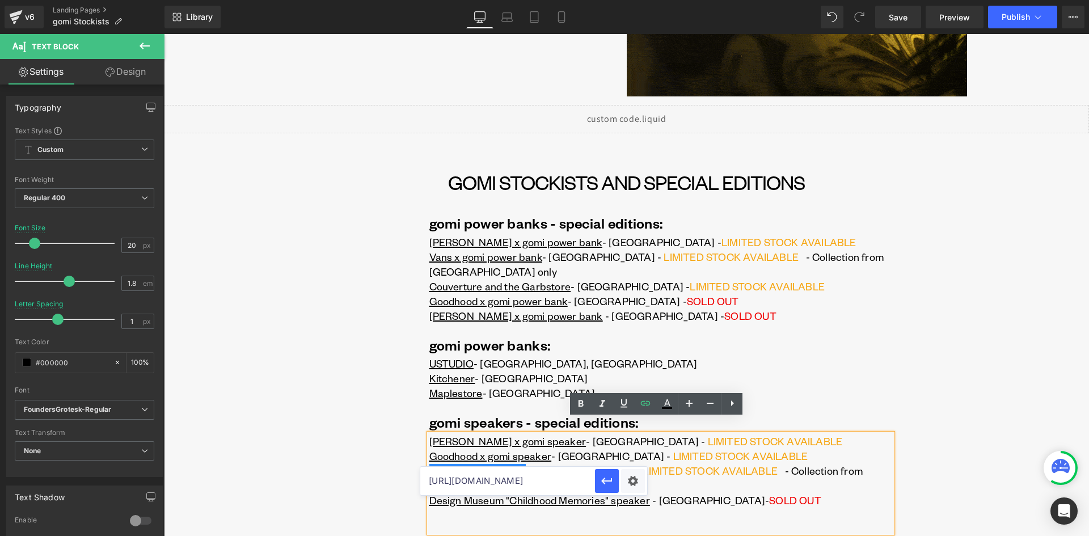
scroll to position [0, 33]
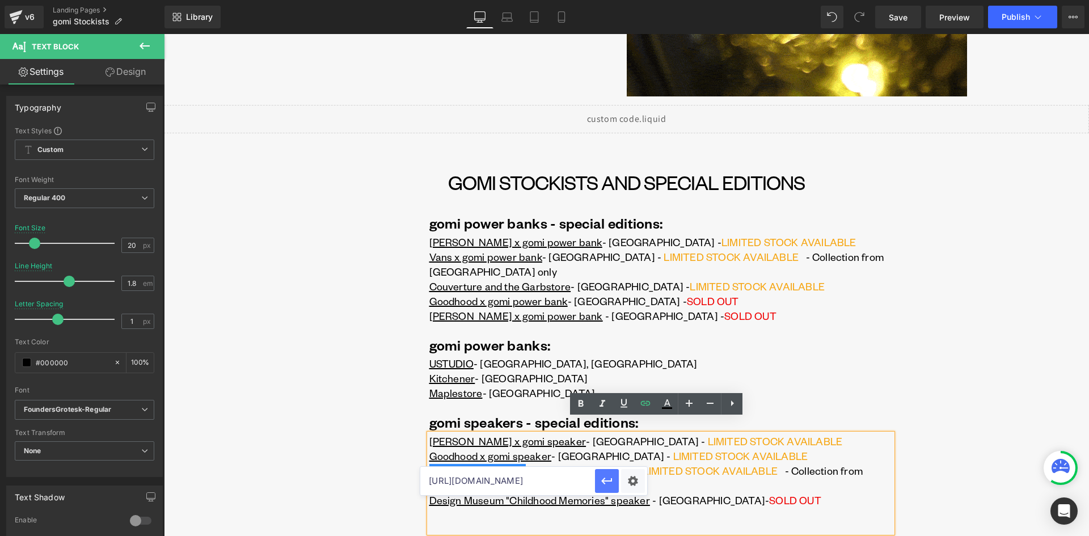
type input "[URL][DOMAIN_NAME]"
click at [602, 480] on icon "button" at bounding box center [607, 481] width 14 height 14
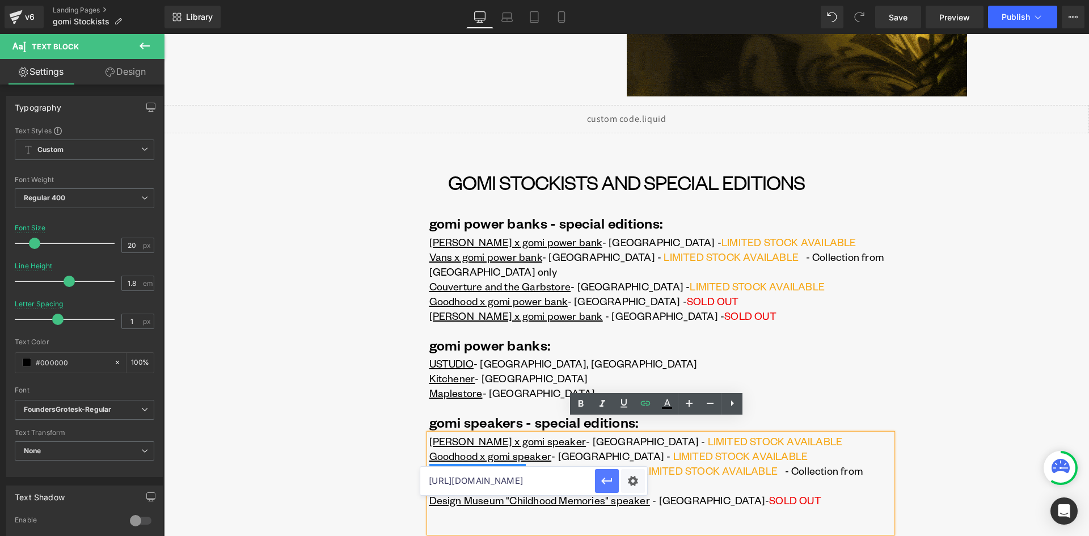
scroll to position [0, 0]
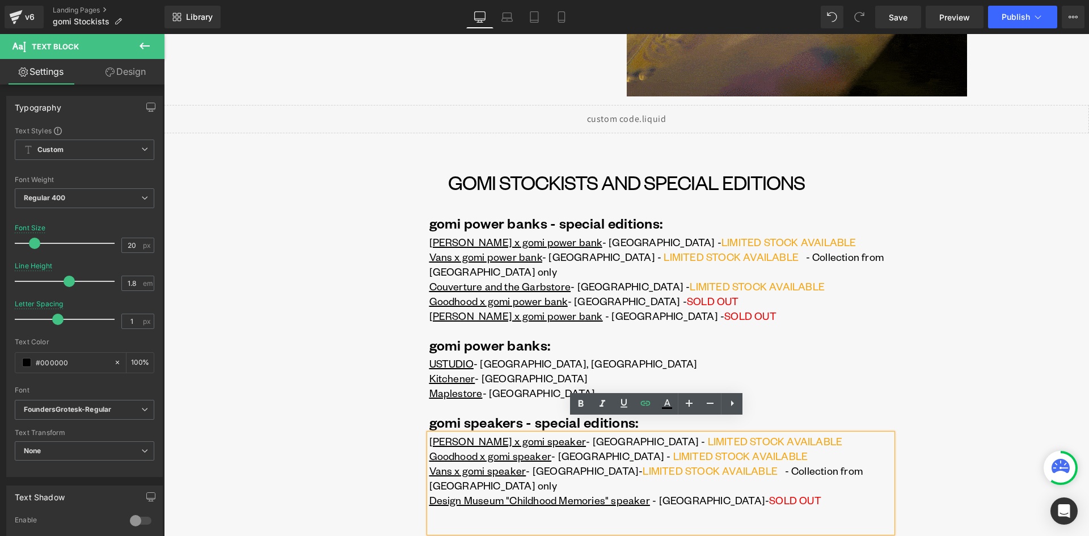
click at [361, 381] on div "gomi power banks - special editions: Text Block [PERSON_NAME] x gomi power bank…" at bounding box center [626, 451] width 531 height 478
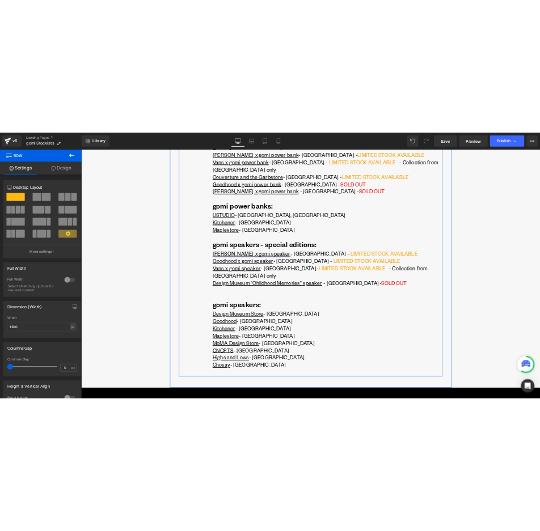
scroll to position [454, 0]
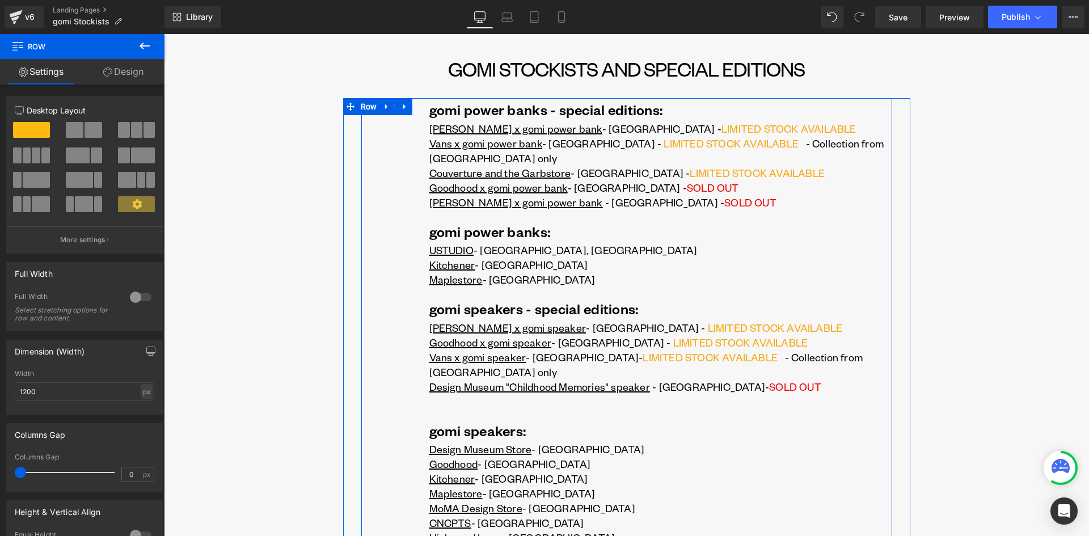
click at [559, 272] on p "Maplestore - [GEOGRAPHIC_DATA]" at bounding box center [660, 279] width 463 height 15
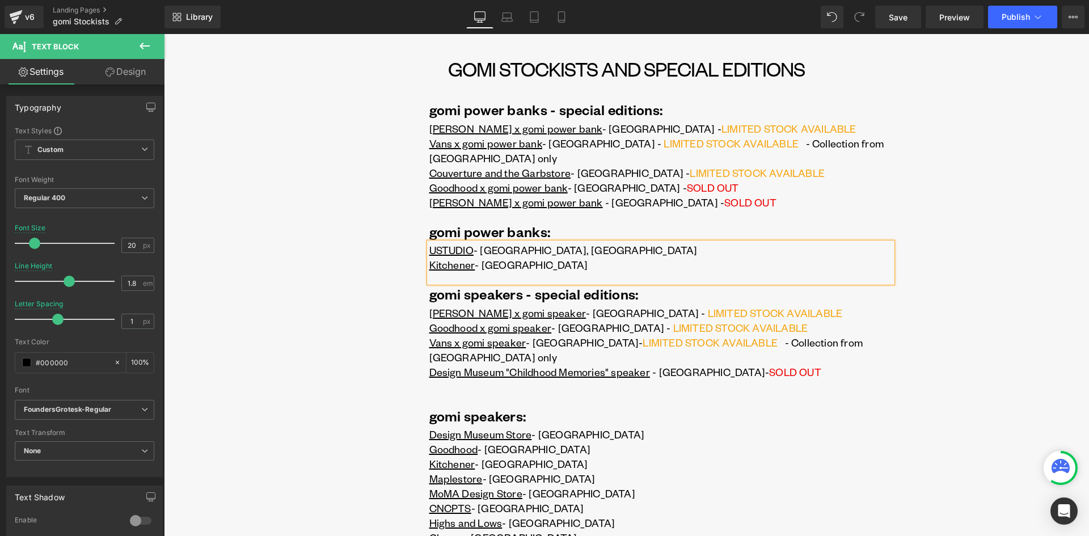
click at [382, 295] on div "gomi power banks - special editions: Text Block [PERSON_NAME] x gomi power bank…" at bounding box center [626, 329] width 531 height 463
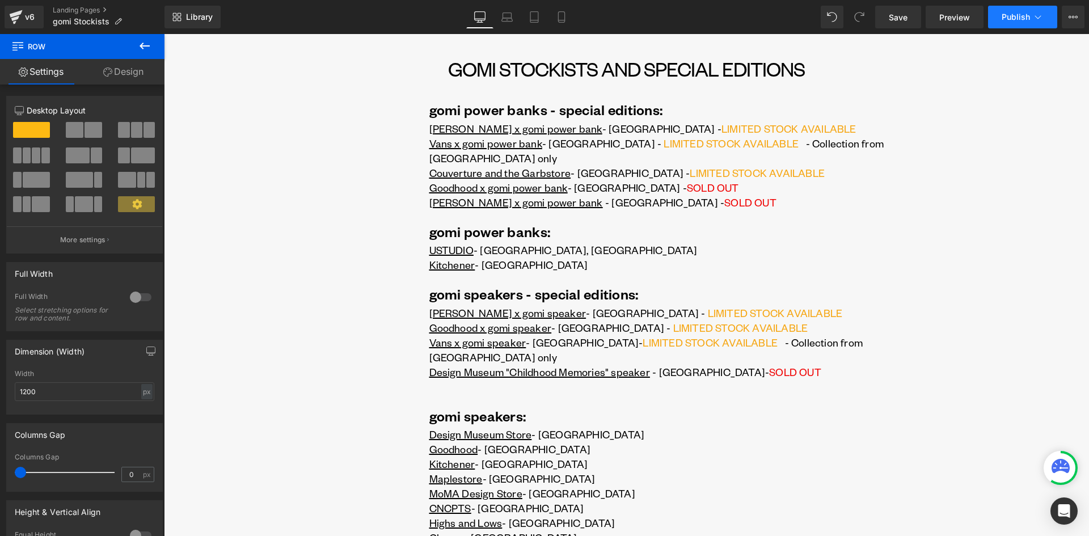
click at [1002, 19] on span "Publish" at bounding box center [1016, 16] width 28 height 9
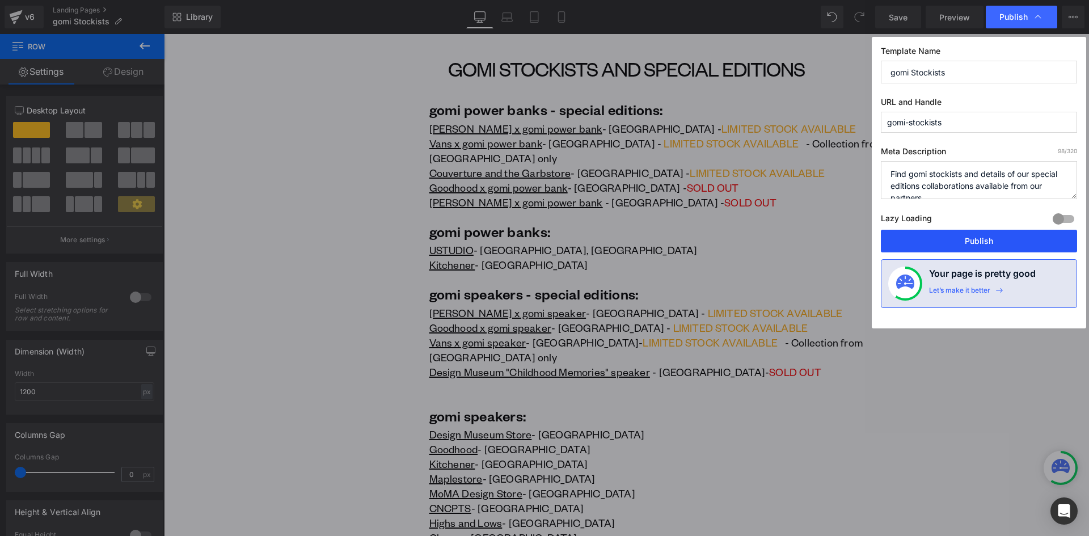
click at [979, 242] on button "Publish" at bounding box center [979, 241] width 196 height 23
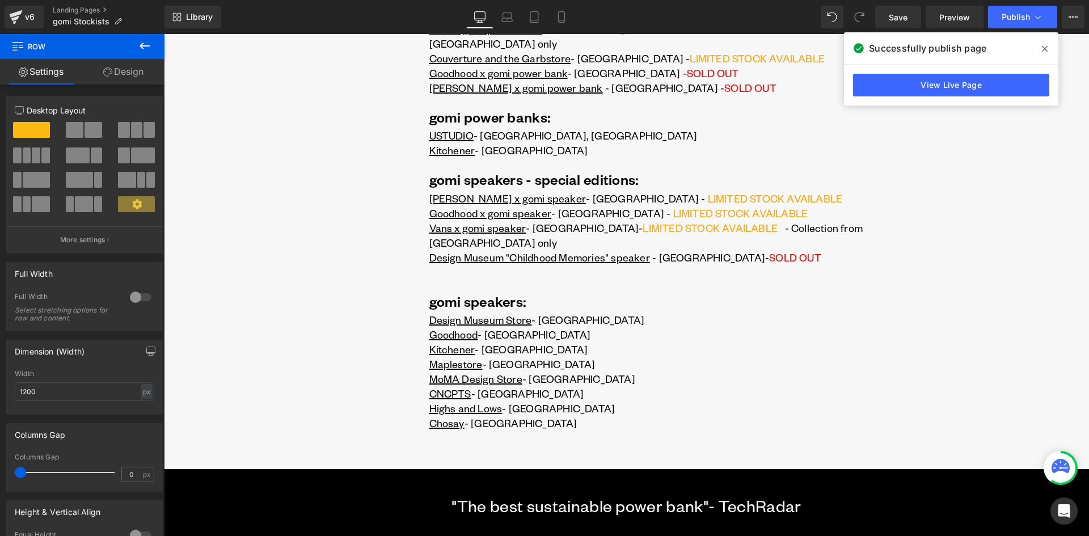
scroll to position [573, 0]
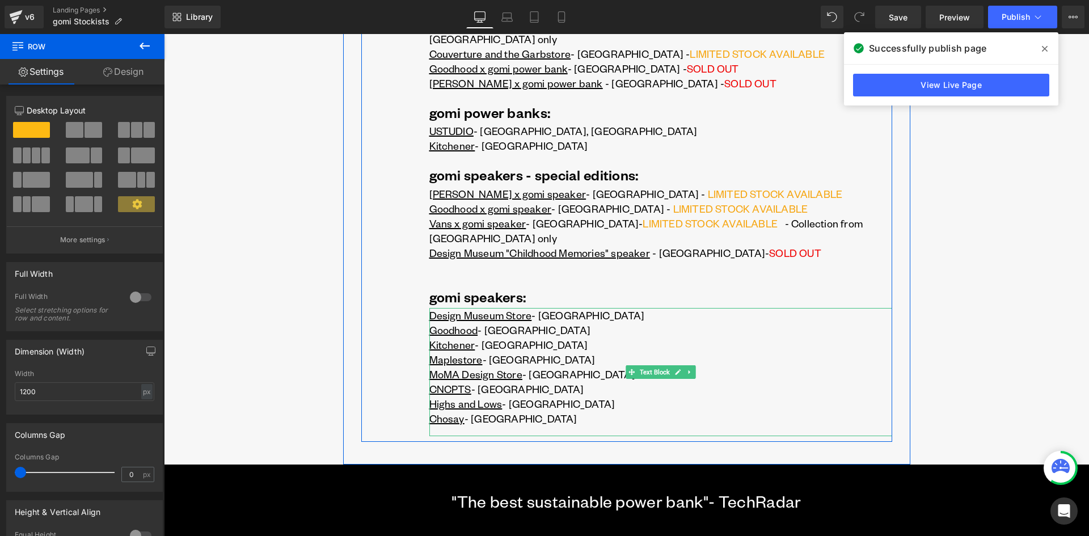
click at [553, 382] on p "CNCPTS - [GEOGRAPHIC_DATA]" at bounding box center [660, 389] width 463 height 15
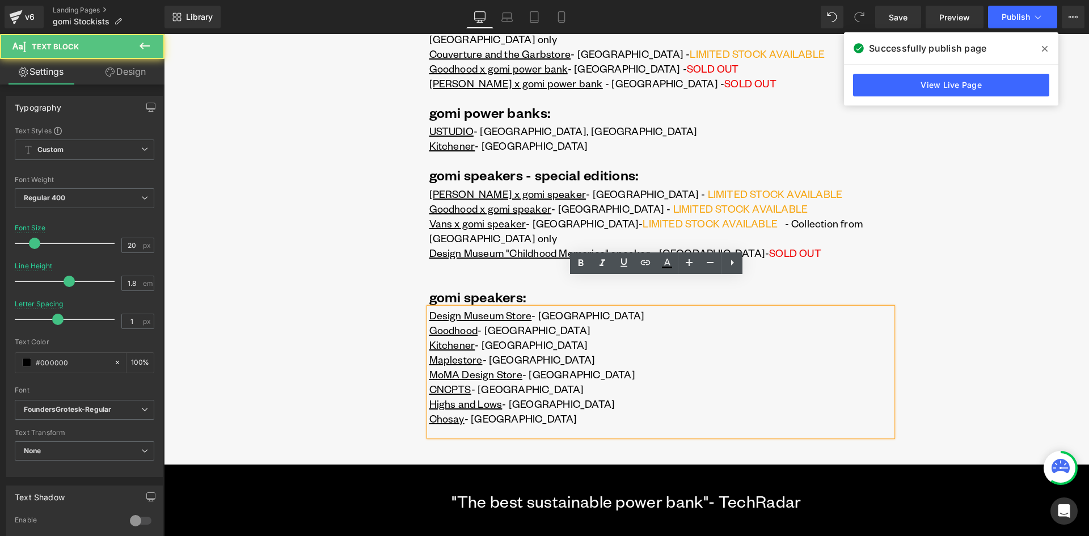
click at [543, 382] on p "CNCPTS - [GEOGRAPHIC_DATA]" at bounding box center [660, 389] width 463 height 15
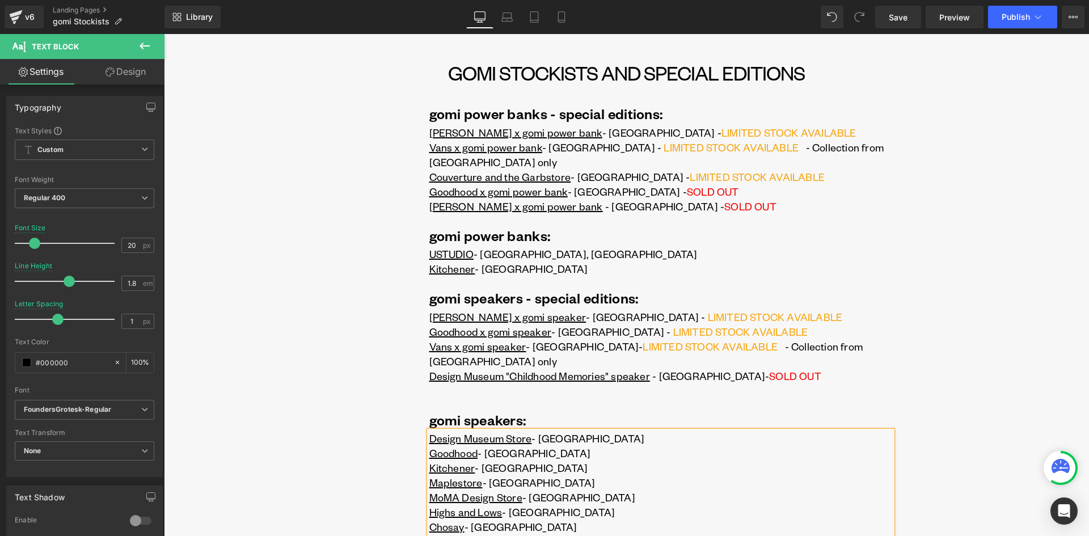
scroll to position [346, 0]
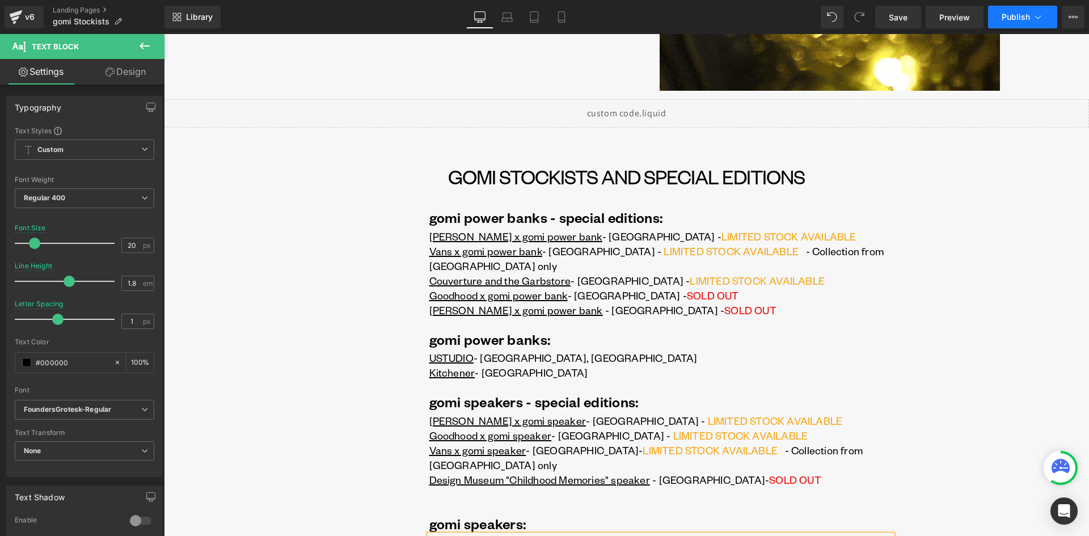
click at [1023, 12] on span "Publish" at bounding box center [1016, 16] width 28 height 9
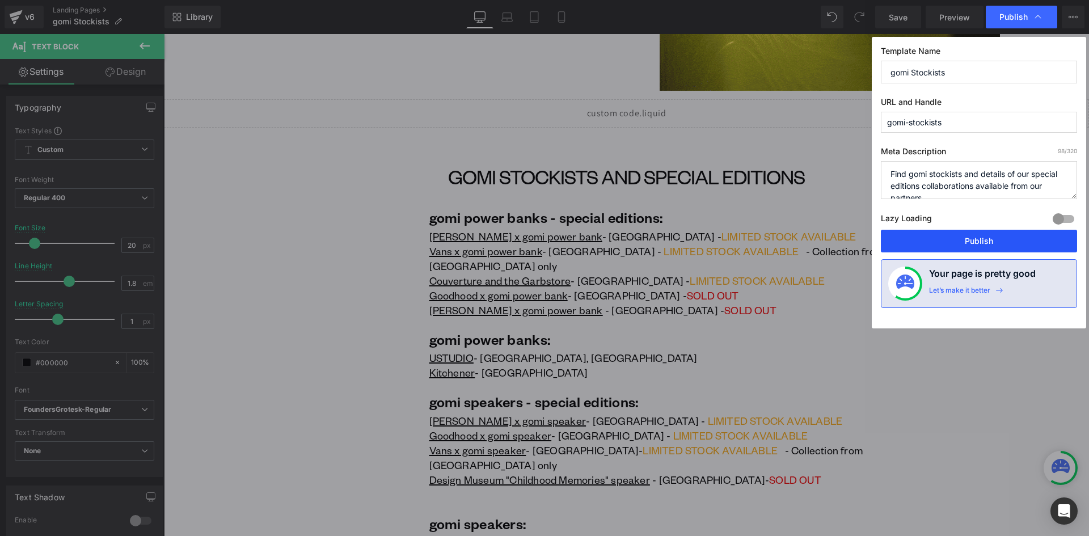
click at [986, 243] on button "Publish" at bounding box center [979, 241] width 196 height 23
